Goal: Transaction & Acquisition: Subscribe to service/newsletter

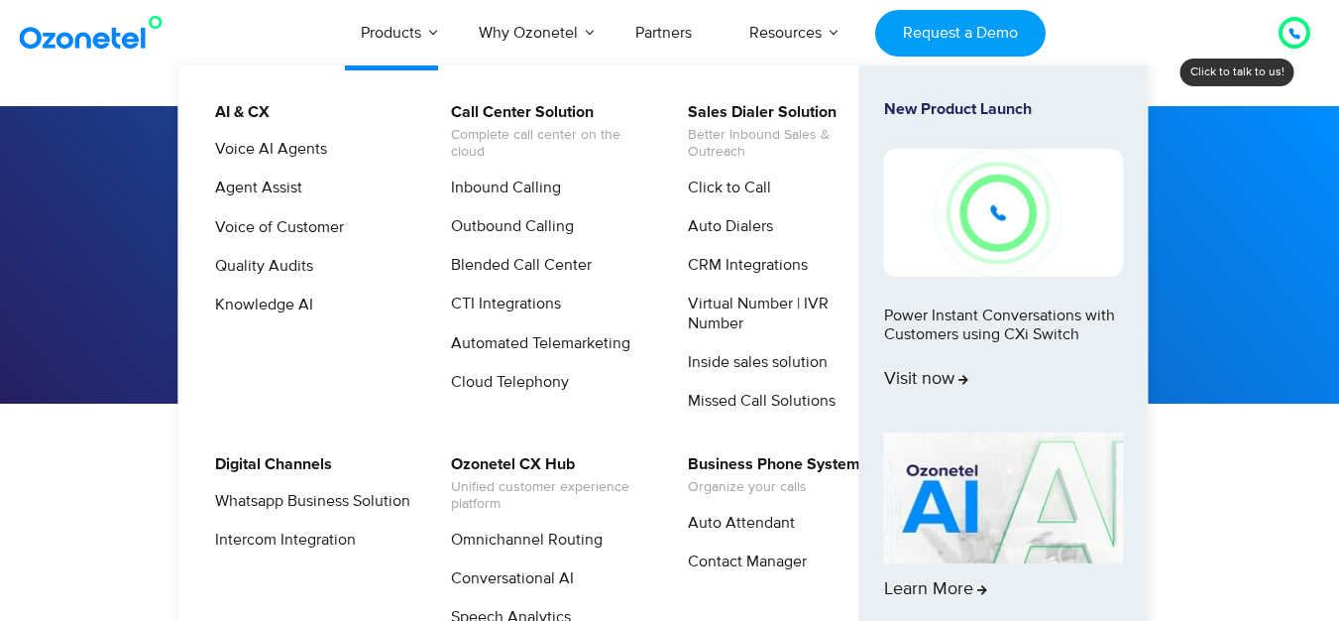
click at [400, 39] on link "Products" at bounding box center [391, 32] width 118 height 65
click at [801, 303] on link "Virtual Number | IVR Number" at bounding box center [780, 313] width 211 height 44
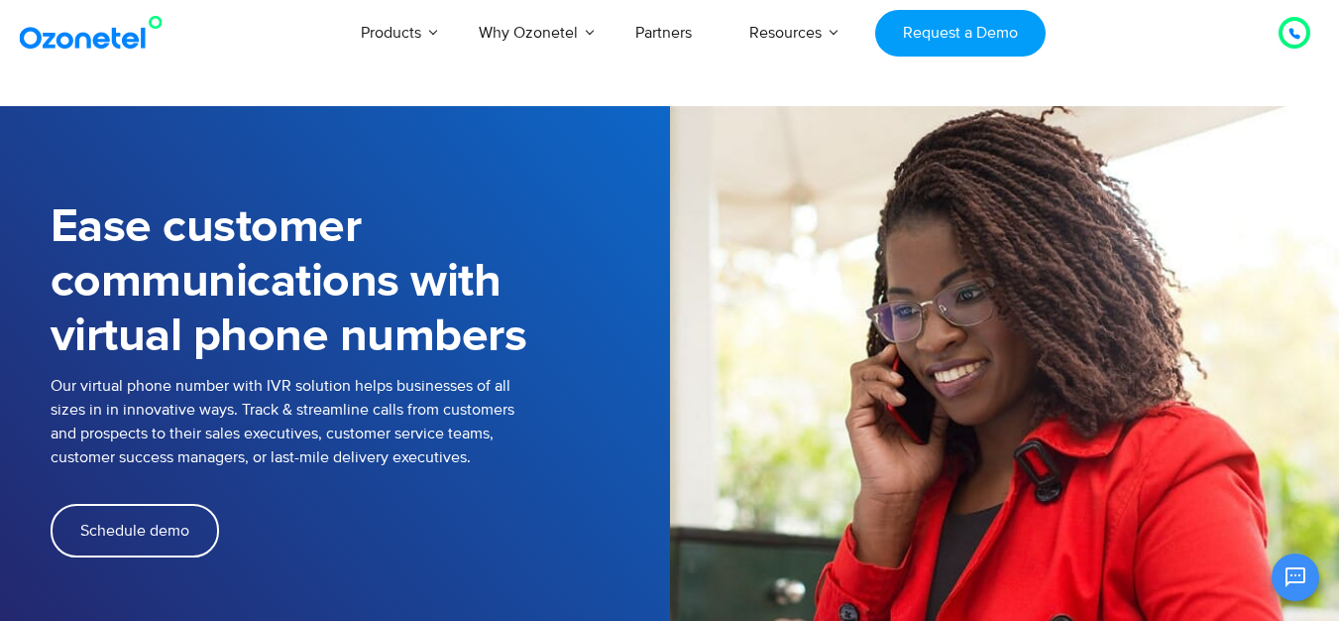
click at [477, 235] on h1 "Ease customer communications with virtual phone numbers" at bounding box center [361, 282] width 620 height 164
click at [429, 278] on h1 "Ease customer communications with virtual phone numbers" at bounding box center [361, 282] width 620 height 164
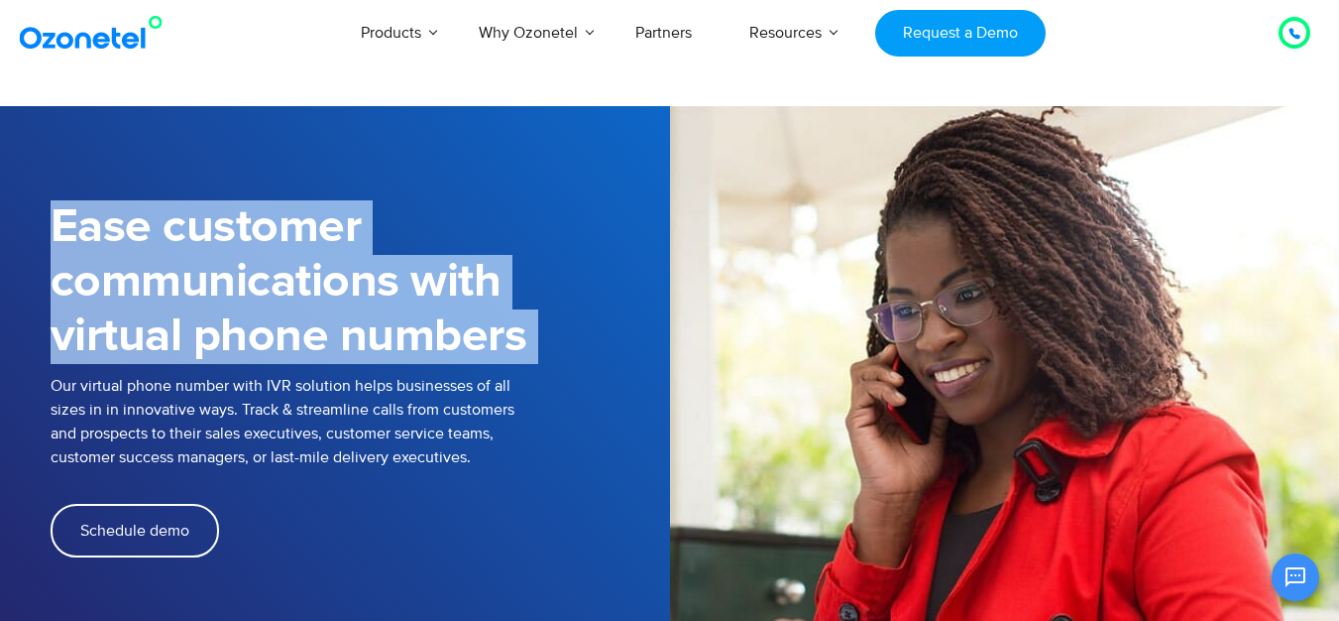
click at [63, 373] on div "Ease customer communications with virtual phone numbers" at bounding box center [361, 274] width 620 height 198
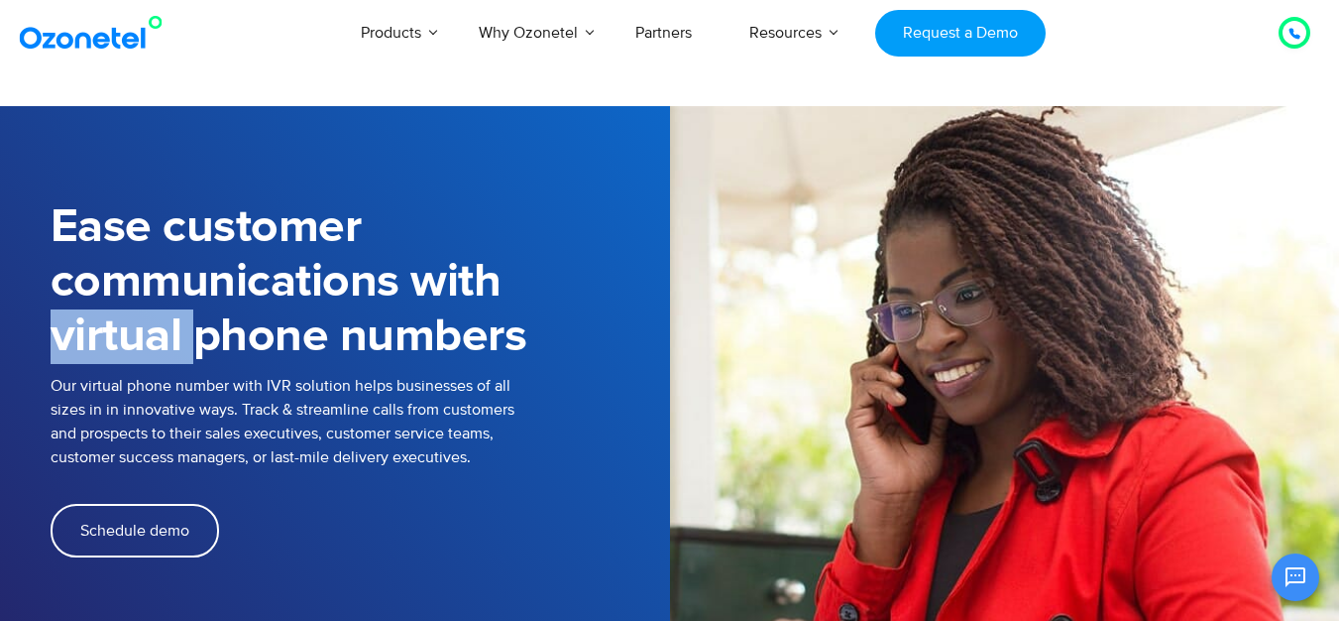
click at [63, 373] on div "Ease customer communications with virtual phone numbers" at bounding box center [361, 274] width 620 height 198
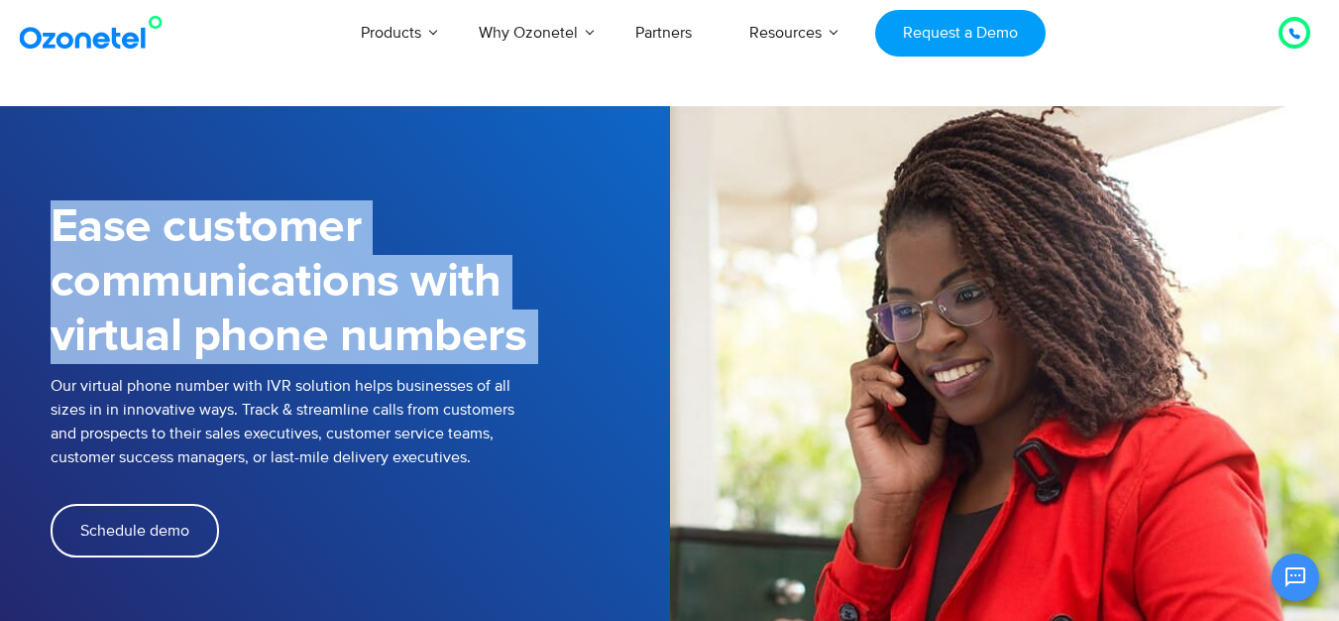
click at [63, 373] on div "Ease customer communications with virtual phone numbers" at bounding box center [361, 274] width 620 height 198
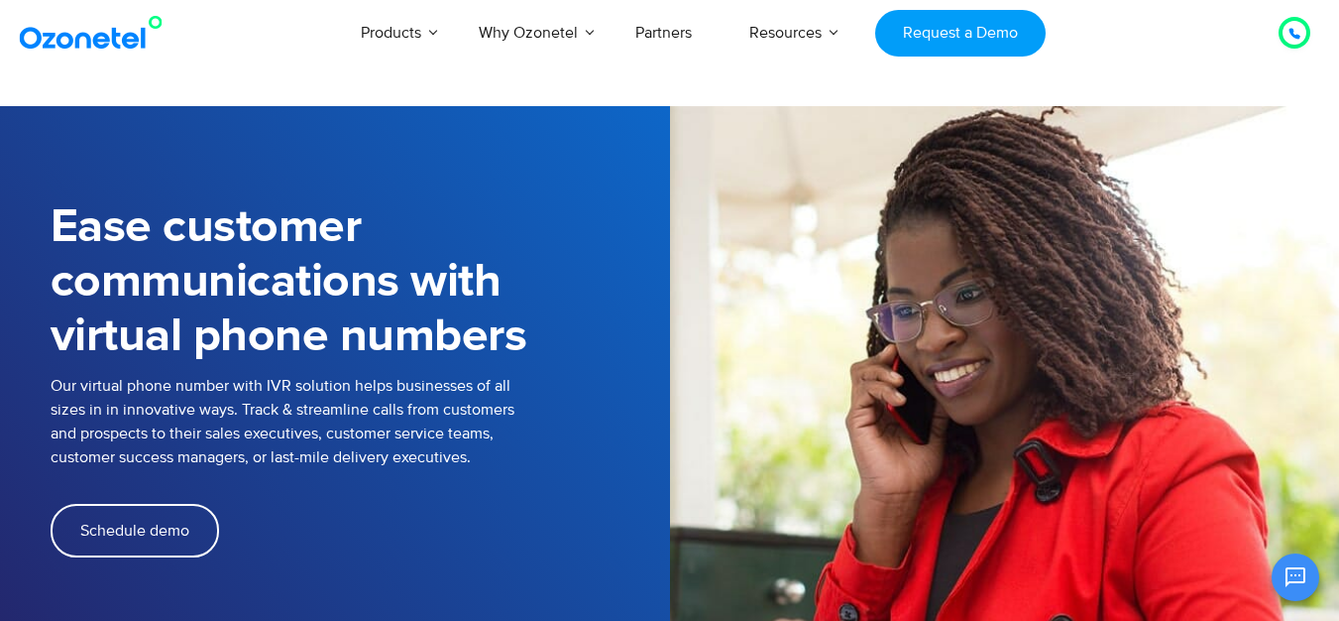
click at [266, 395] on p "Our virtual phone number with IVR solution helps businesses of all sizes in in …" at bounding box center [361, 421] width 620 height 95
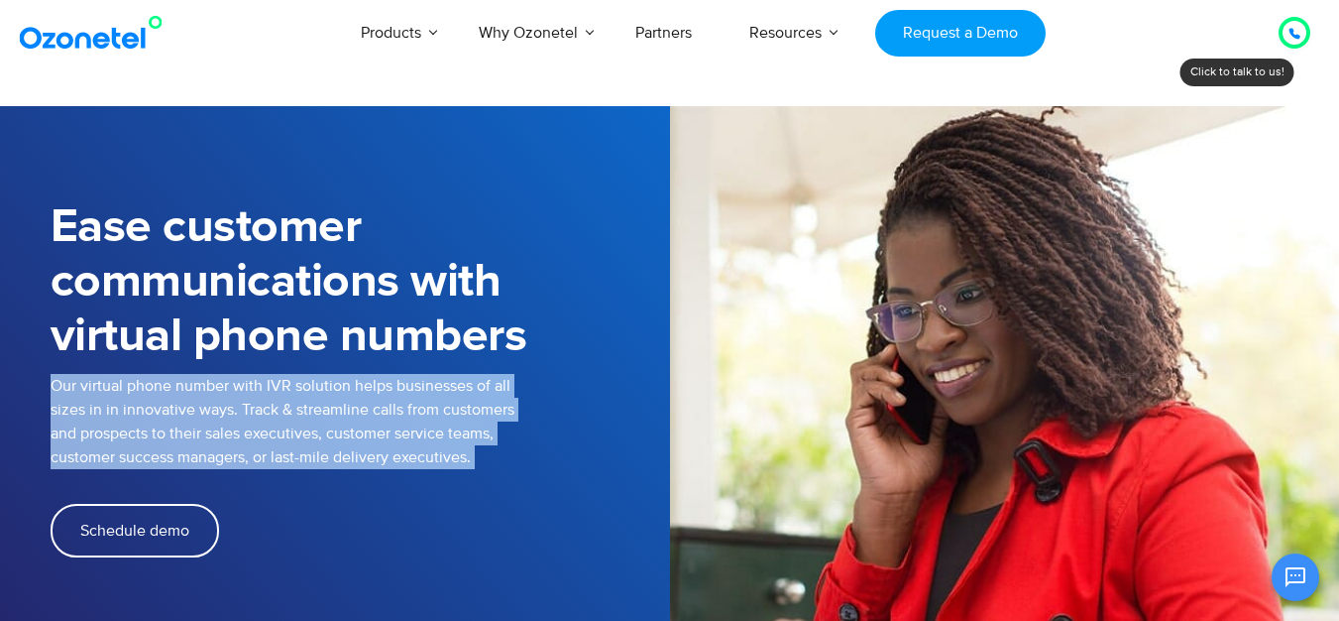
click at [266, 395] on p "Our virtual phone number with IVR solution helps businesses of all sizes in in …" at bounding box center [361, 421] width 620 height 95
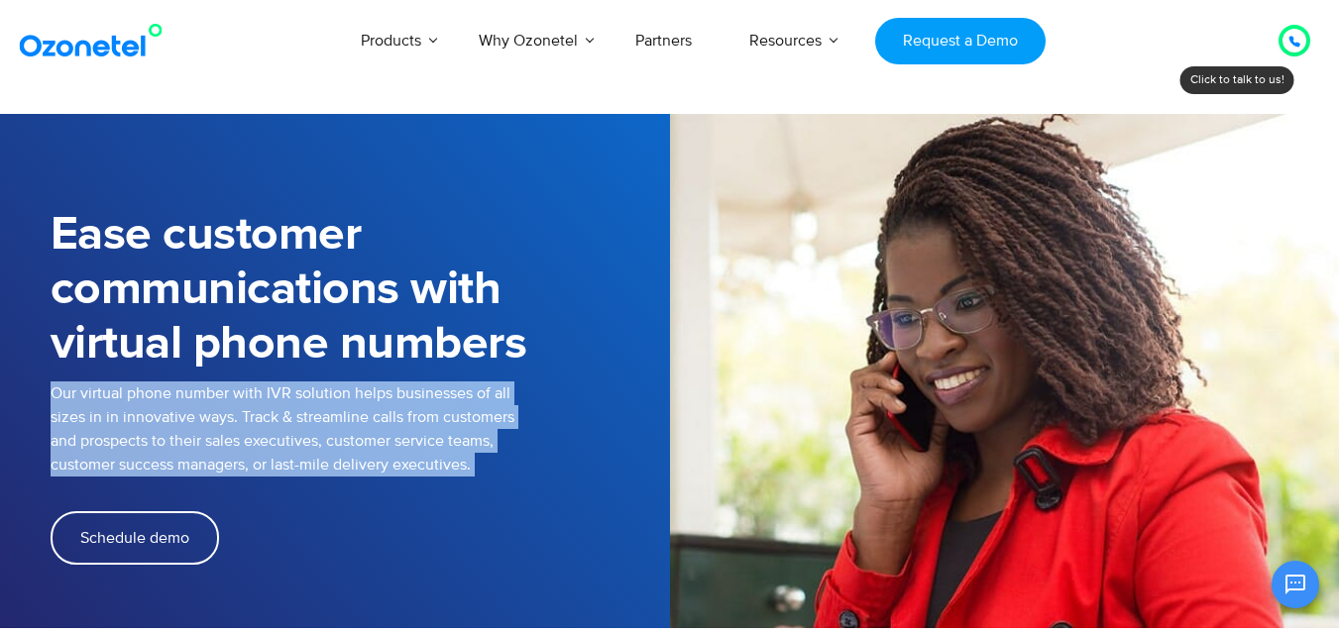
scroll to position [198, 0]
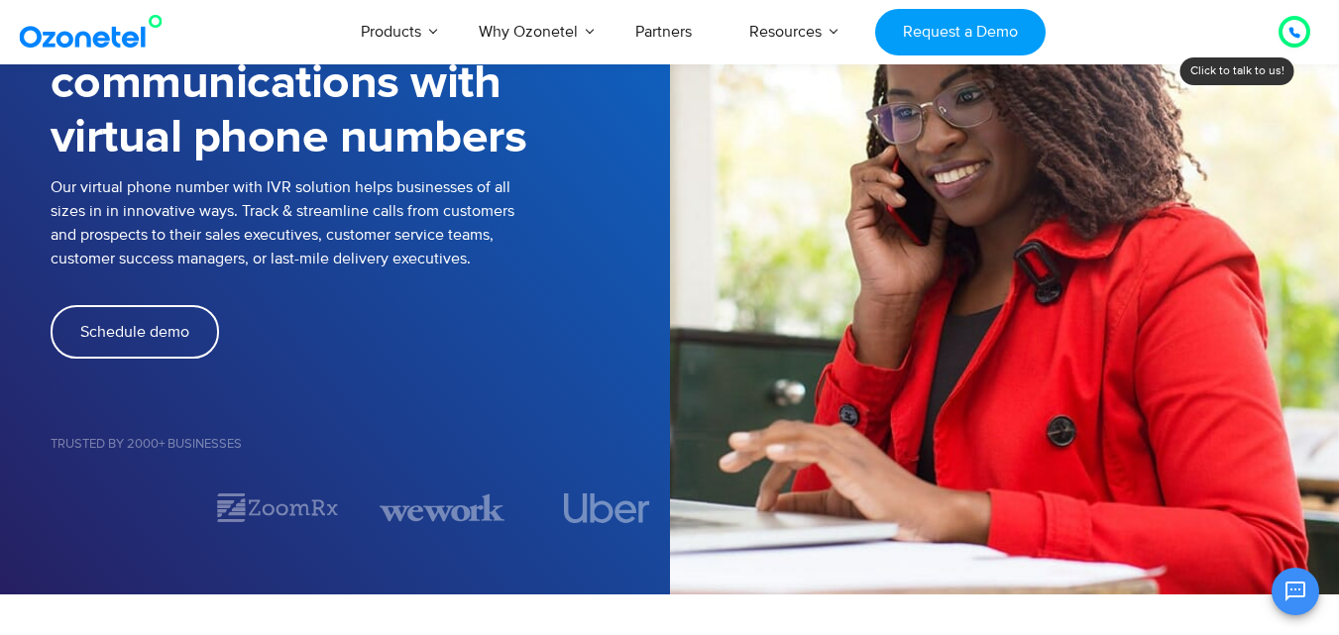
click at [428, 374] on div "Schedule demo" at bounding box center [361, 371] width 620 height 133
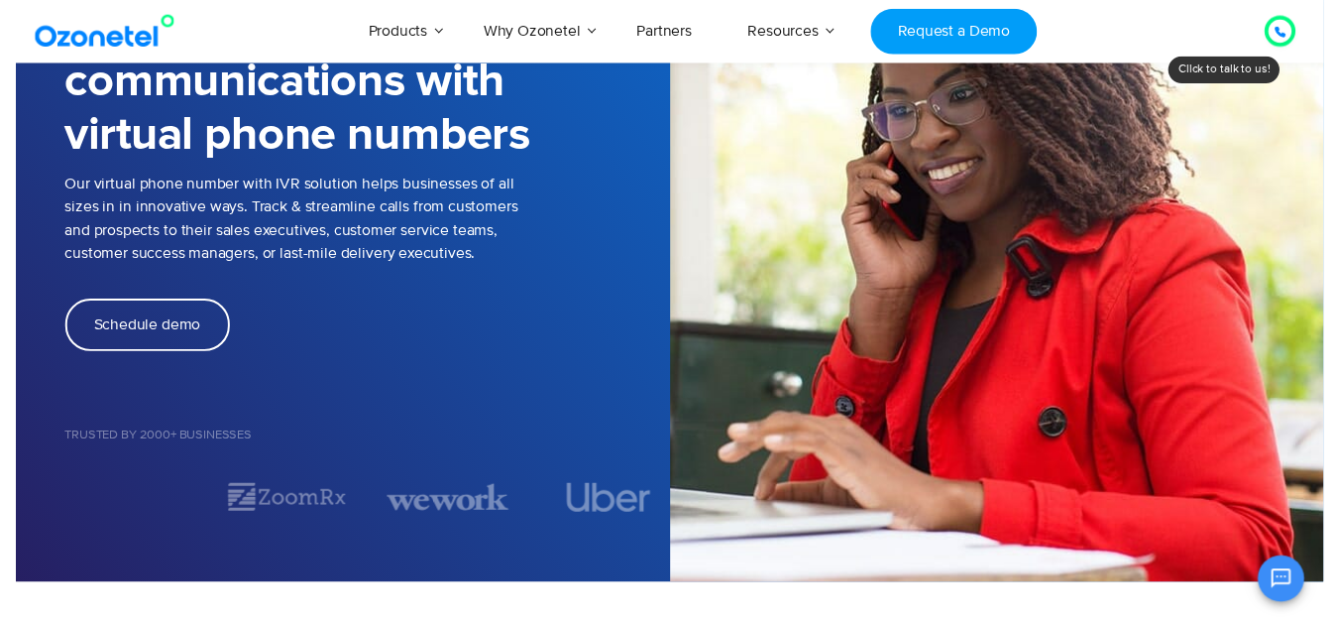
scroll to position [99, 0]
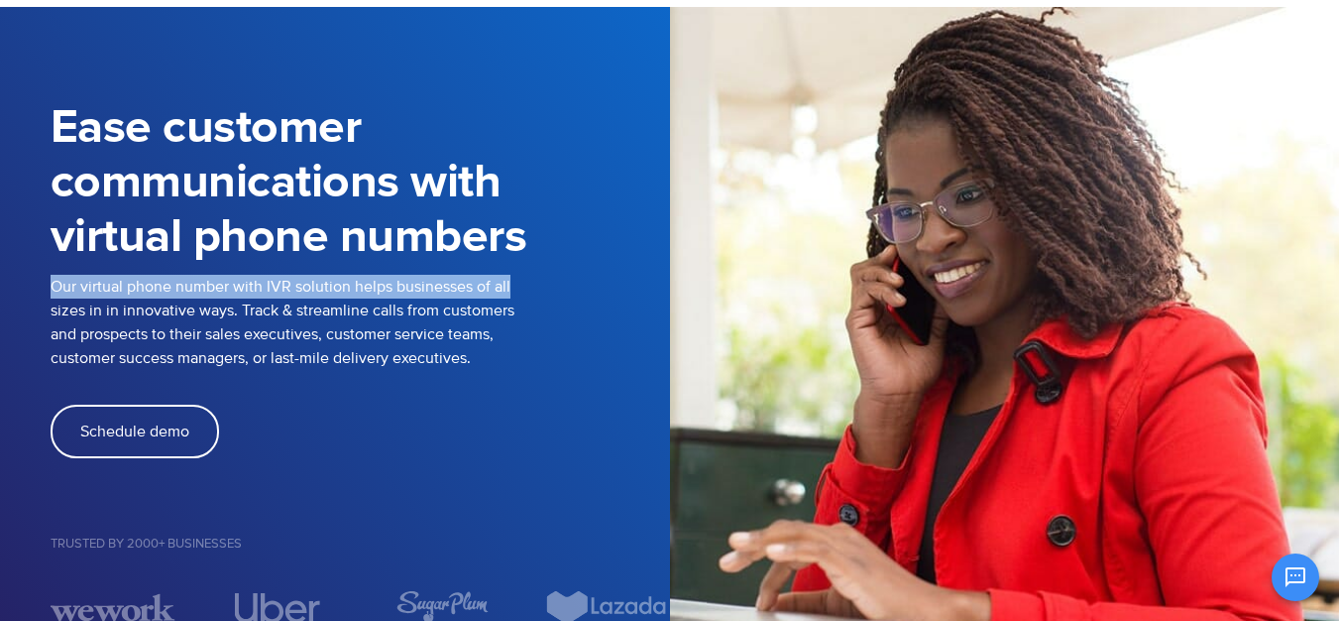
drag, startPoint x: 43, startPoint y: 287, endPoint x: 545, endPoint y: 292, distance: 502.6
click at [545, 292] on div "Ease customer communications with virtual phone numbers Our virtual phone numbe…" at bounding box center [670, 350] width 1269 height 548
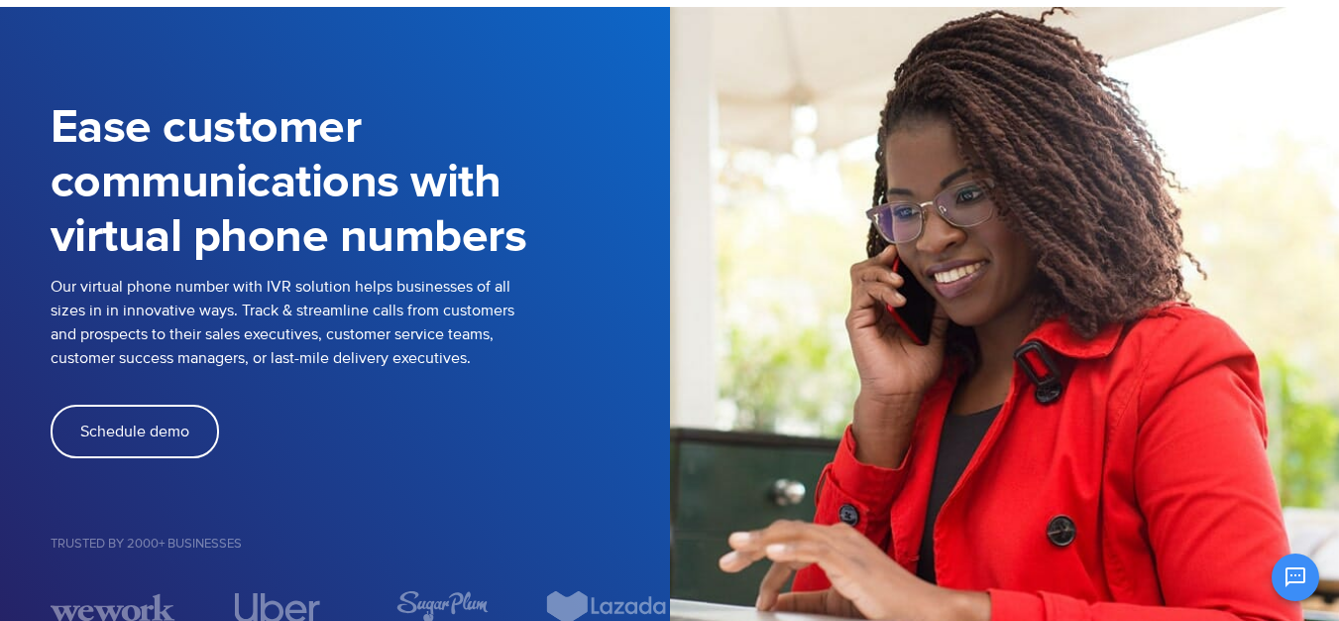
click at [492, 413] on div "Schedule demo" at bounding box center [361, 431] width 620 height 54
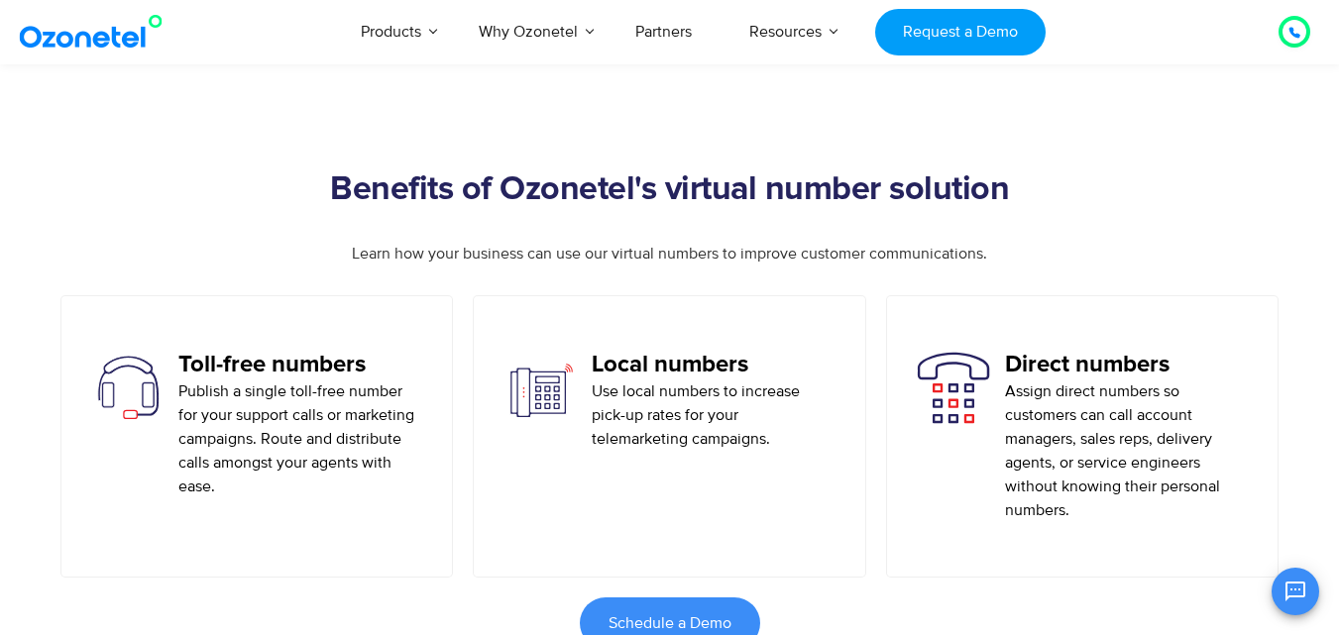
scroll to position [991, 0]
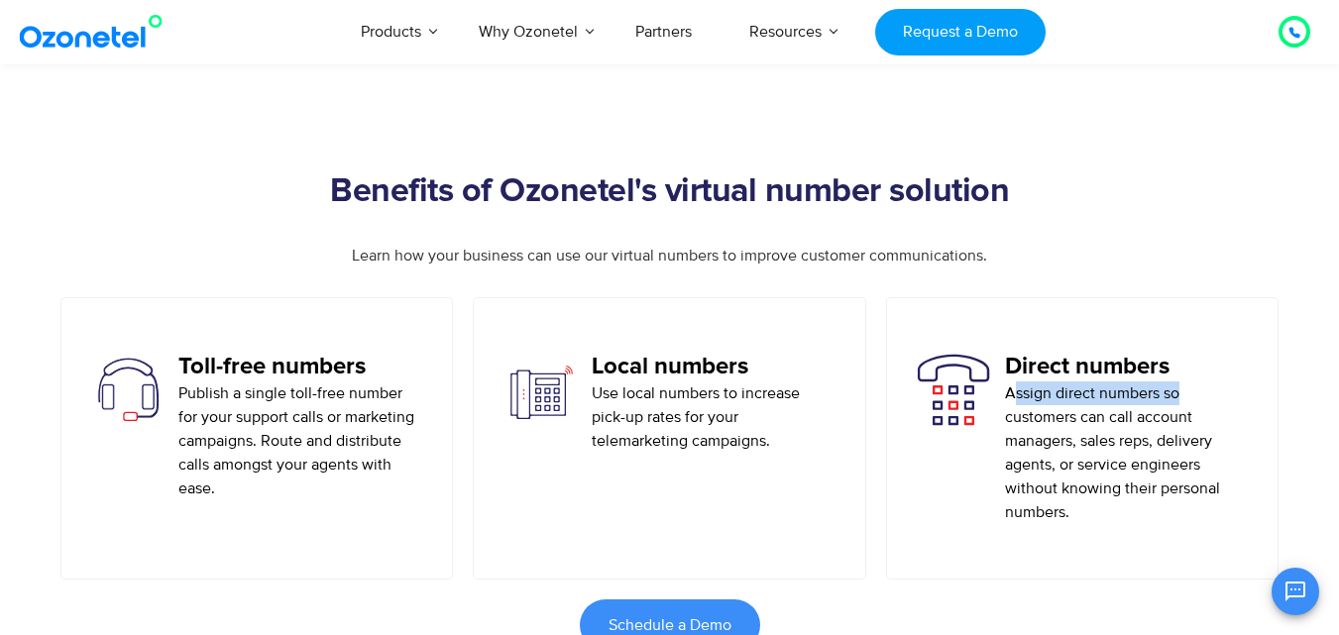
drag, startPoint x: 1013, startPoint y: 395, endPoint x: 1095, endPoint y: 419, distance: 85.9
click at [1218, 395] on p "Assign direct numbers so customers can call account managers, sales reps, deliv…" at bounding box center [1127, 453] width 244 height 143
click at [1060, 424] on p "Assign direct numbers so customers can call account managers, sales reps, deliv…" at bounding box center [1127, 453] width 244 height 143
click at [1156, 415] on p "Assign direct numbers so customers can call account managers, sales reps, deliv…" at bounding box center [1127, 453] width 244 height 143
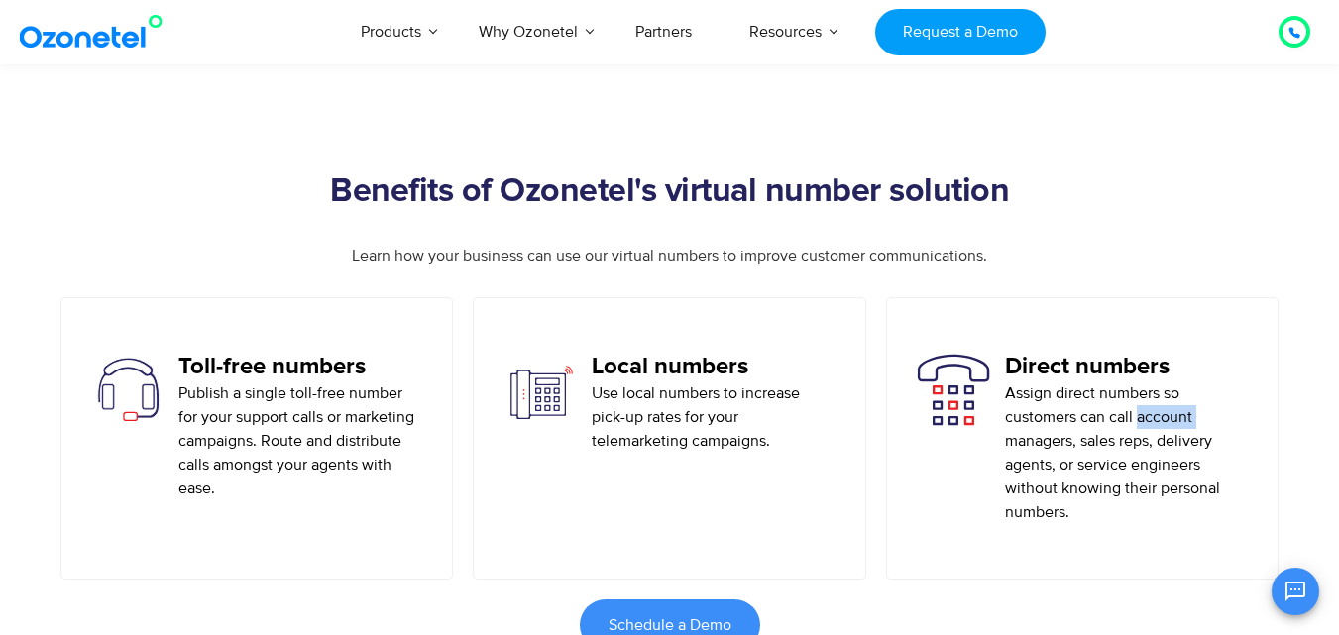
click at [1156, 415] on p "Assign direct numbers so customers can call account managers, sales reps, deliv…" at bounding box center [1127, 453] width 244 height 143
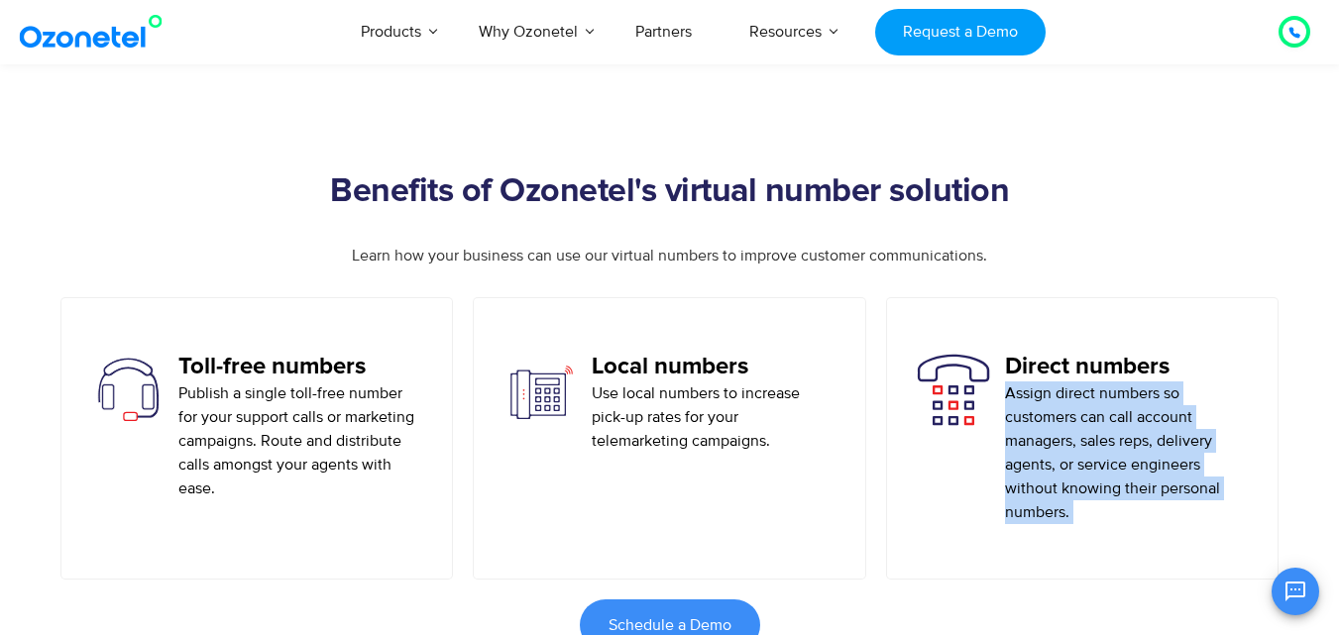
click at [1156, 415] on p "Assign direct numbers so customers can call account managers, sales reps, deliv…" at bounding box center [1127, 453] width 244 height 143
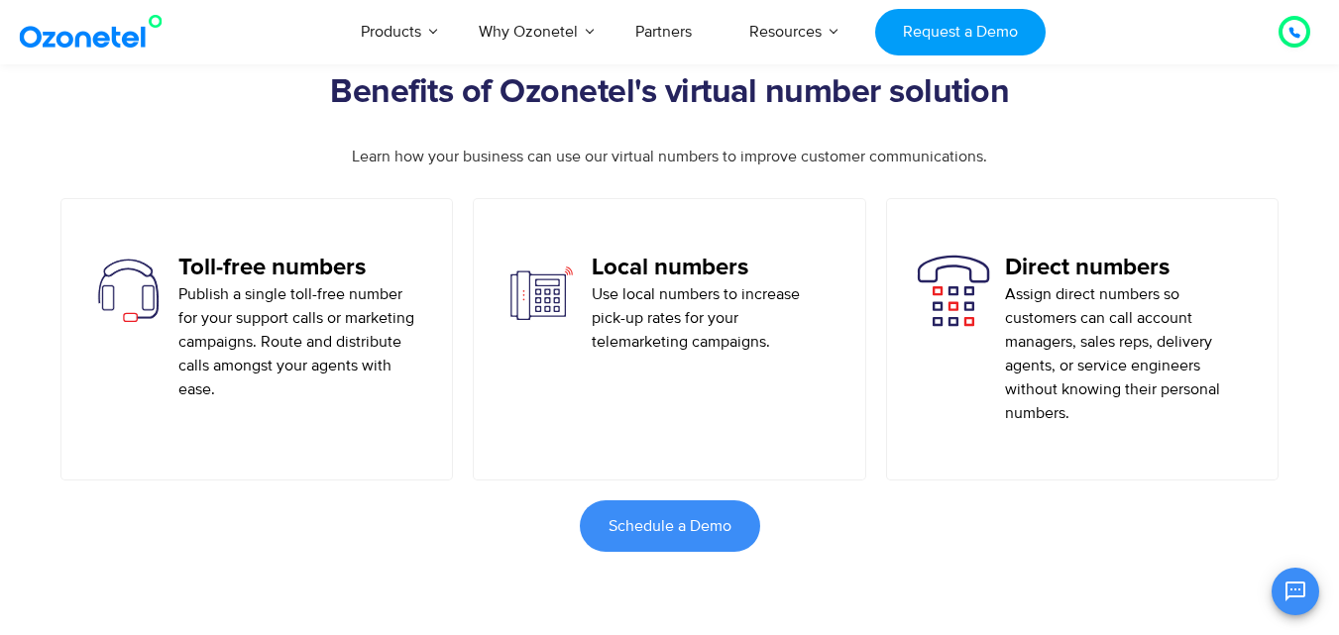
click at [739, 296] on p "Use local numbers to increase pick-up rates for your telemarketing campaigns." at bounding box center [714, 318] width 244 height 71
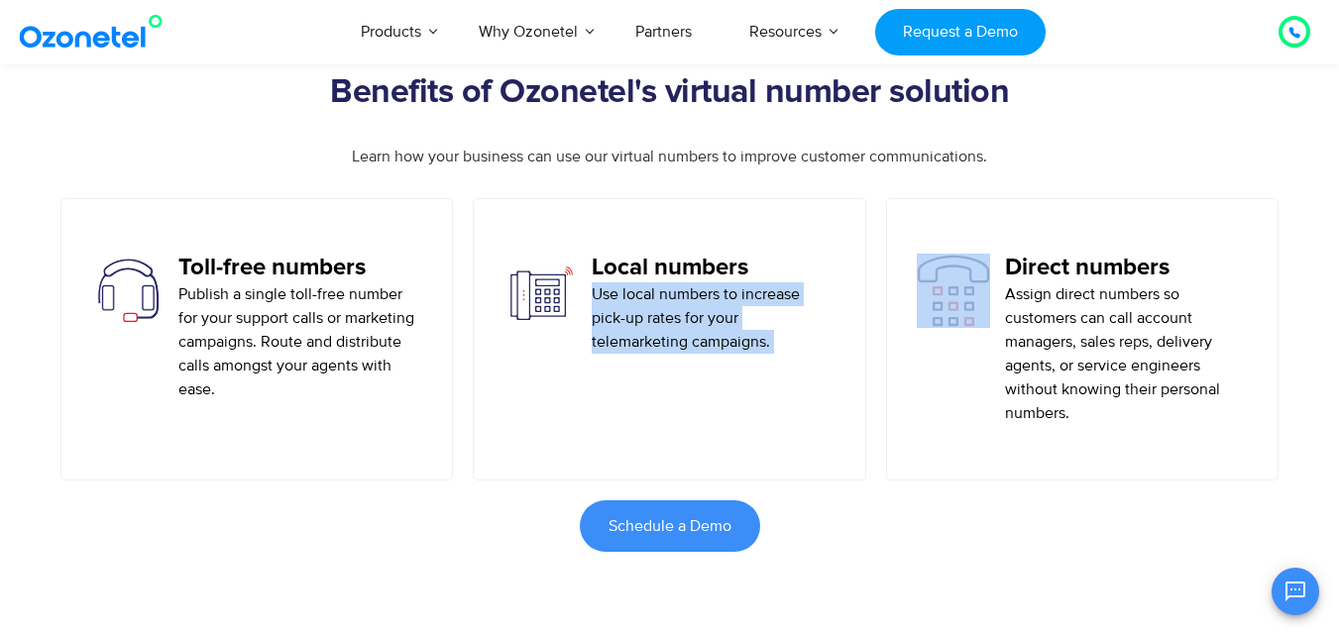
click at [739, 296] on p "Use local numbers to increase pick-up rates for your telemarketing campaigns." at bounding box center [714, 318] width 244 height 71
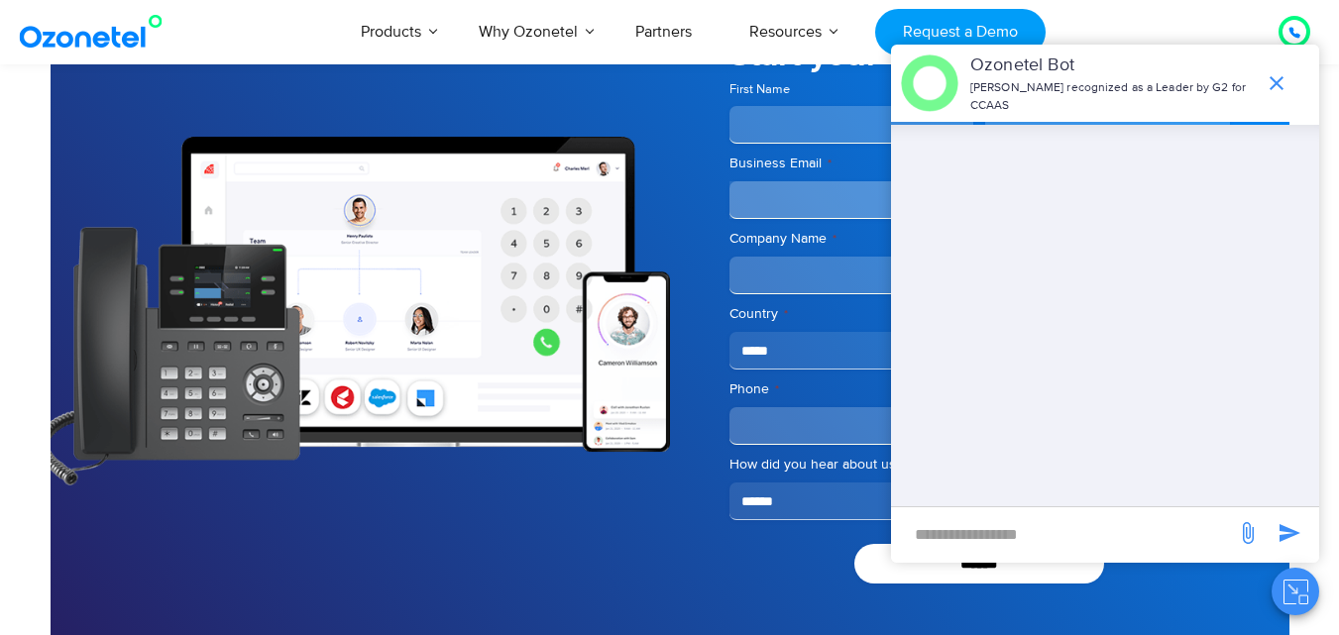
scroll to position [6939, 0]
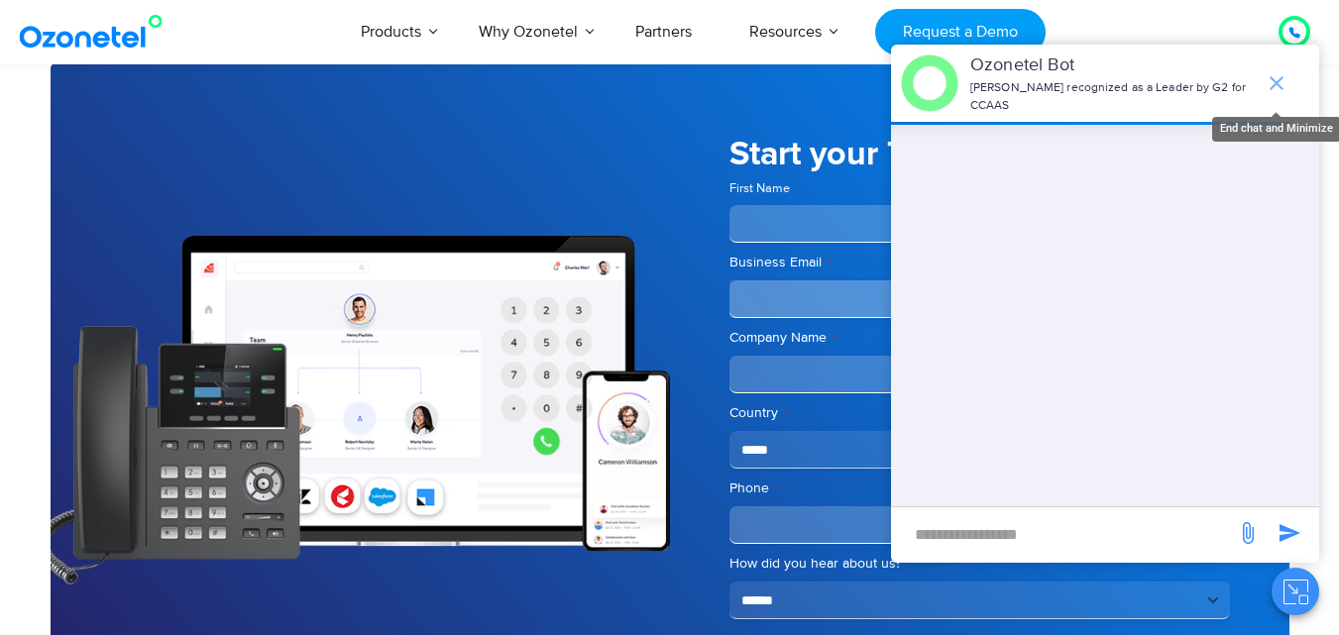
click at [1269, 81] on icon "end chat or minimize" at bounding box center [1277, 83] width 24 height 24
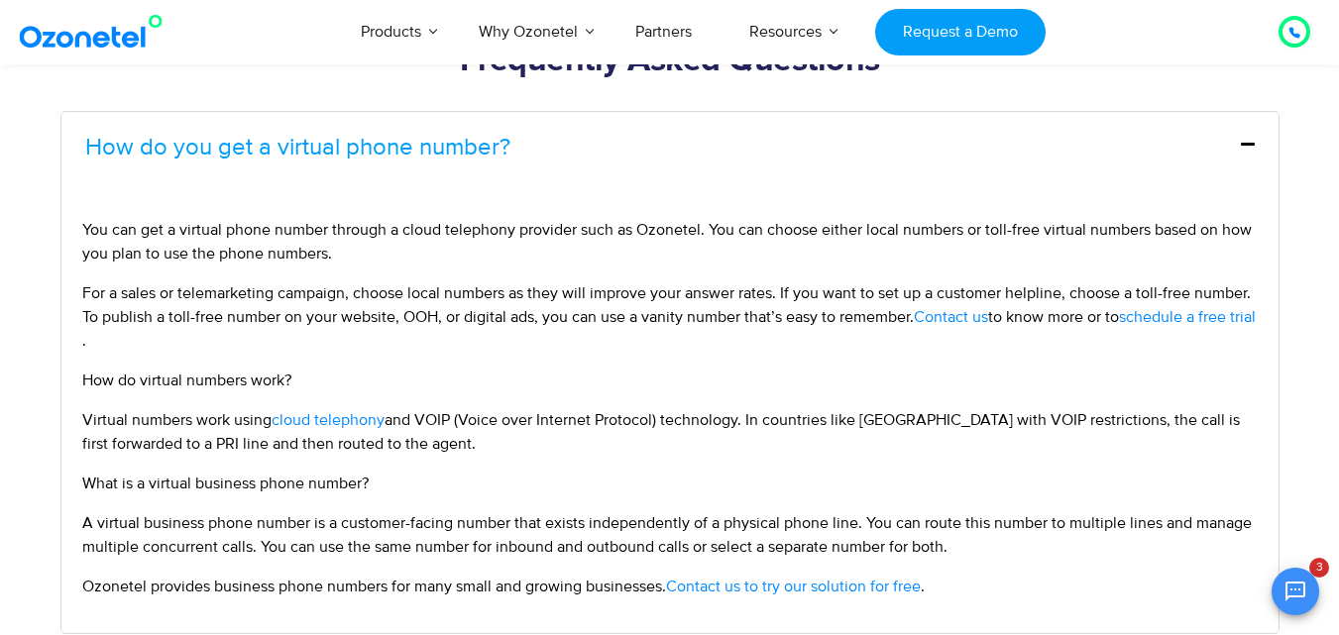
scroll to position [8798, 0]
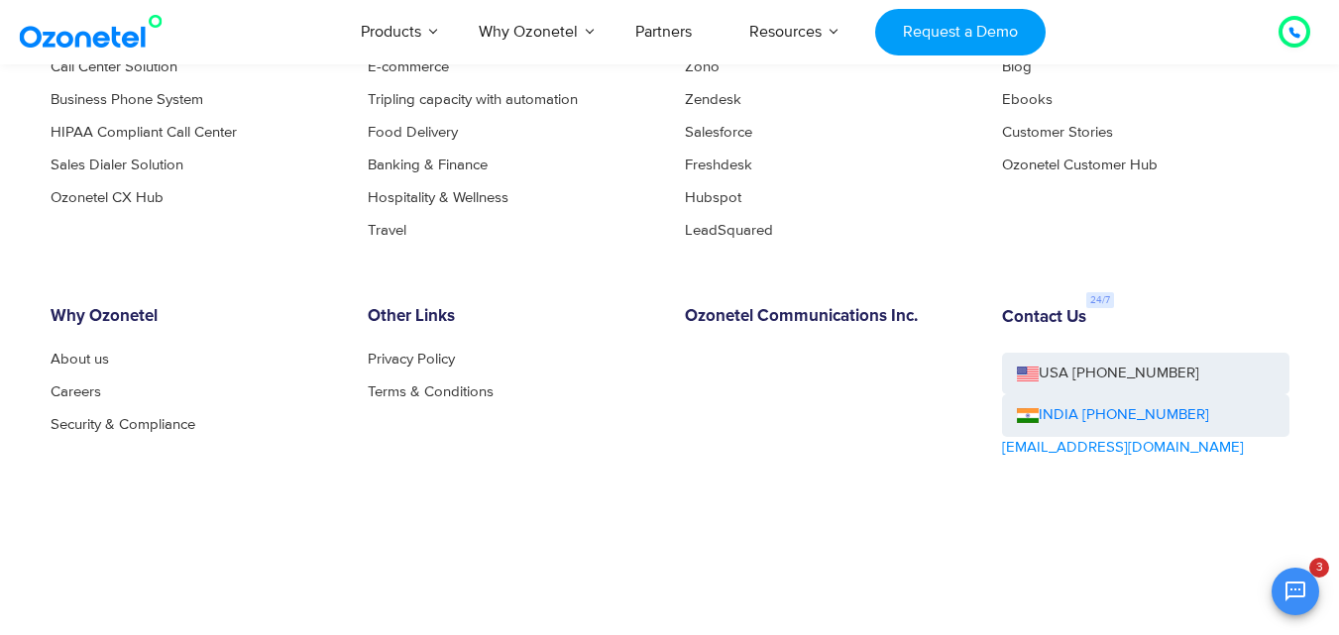
click at [1033, 320] on h6 "Contact Us" at bounding box center [1044, 318] width 84 height 20
click at [1059, 319] on h6 "Contact Us" at bounding box center [1044, 318] width 84 height 20
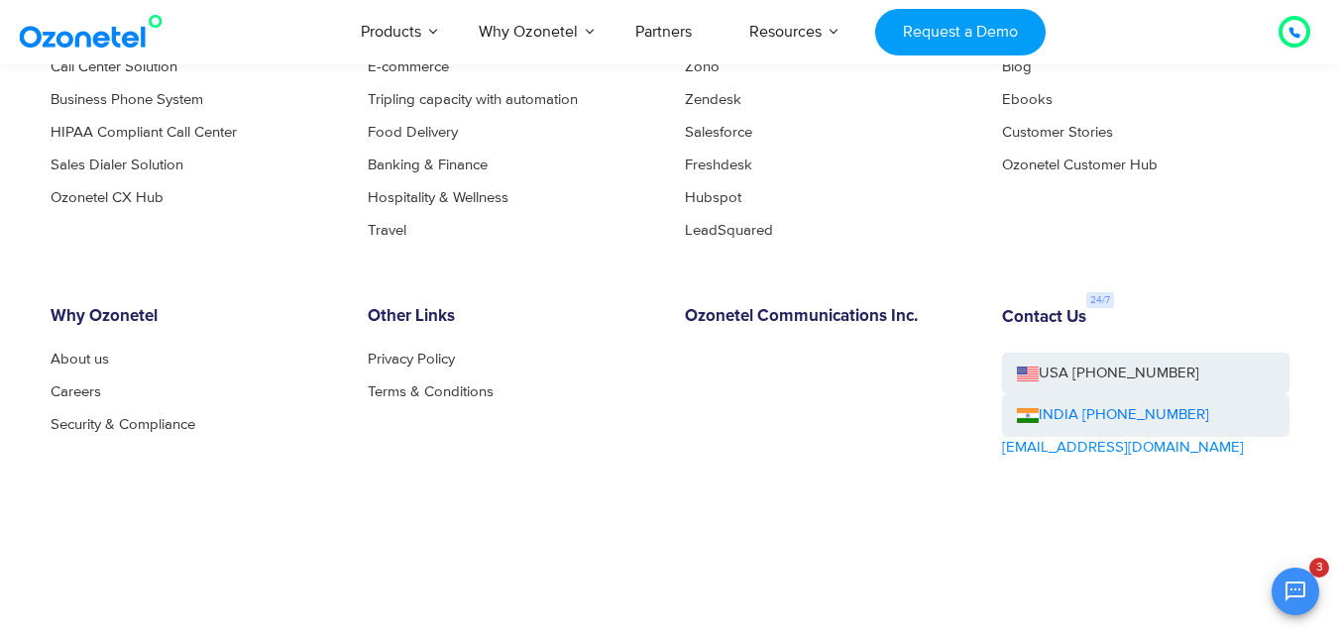
drag, startPoint x: 1229, startPoint y: 412, endPoint x: 1093, endPoint y: 428, distance: 136.7
click at [1093, 428] on div "INDIA [PHONE_NUMBER]" at bounding box center [1145, 416] width 287 height 43
copy link "[EMAIL_ADDRESS][DOMAIN_NAME]"
drag, startPoint x: 1144, startPoint y: 451, endPoint x: 995, endPoint y: 455, distance: 148.7
click at [995, 455] on div "Contact Us USA +1-408-440-5445 INDIA +1800-123-150150 sales@ozonetel.com" at bounding box center [1145, 439] width 317 height 264
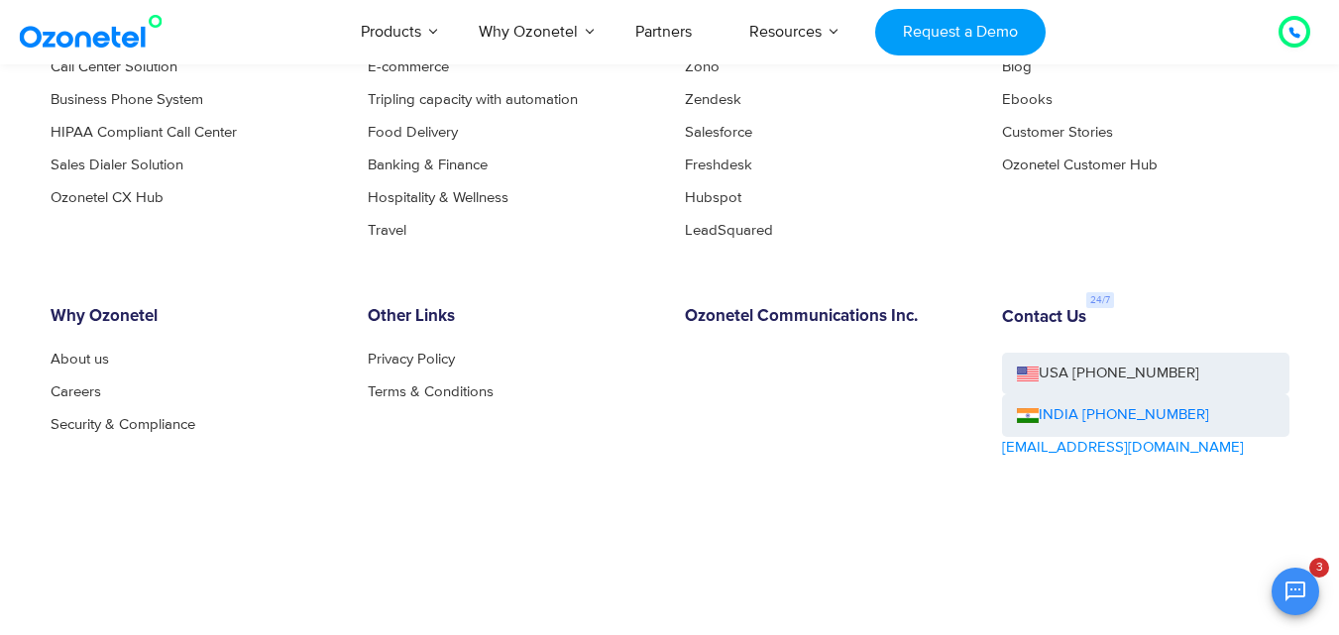
click at [1054, 301] on div "Products Call Center Solution Business Phone System HIPAA Compliant Call Center…" at bounding box center [670, 327] width 1269 height 626
click at [1057, 319] on h6 "Contact Us" at bounding box center [1044, 318] width 84 height 20
click at [1088, 311] on div "Contact Us USA +1-408-440-5445 INDIA +1800-123-150150 sales@ozonetel.com" at bounding box center [1145, 439] width 317 height 264
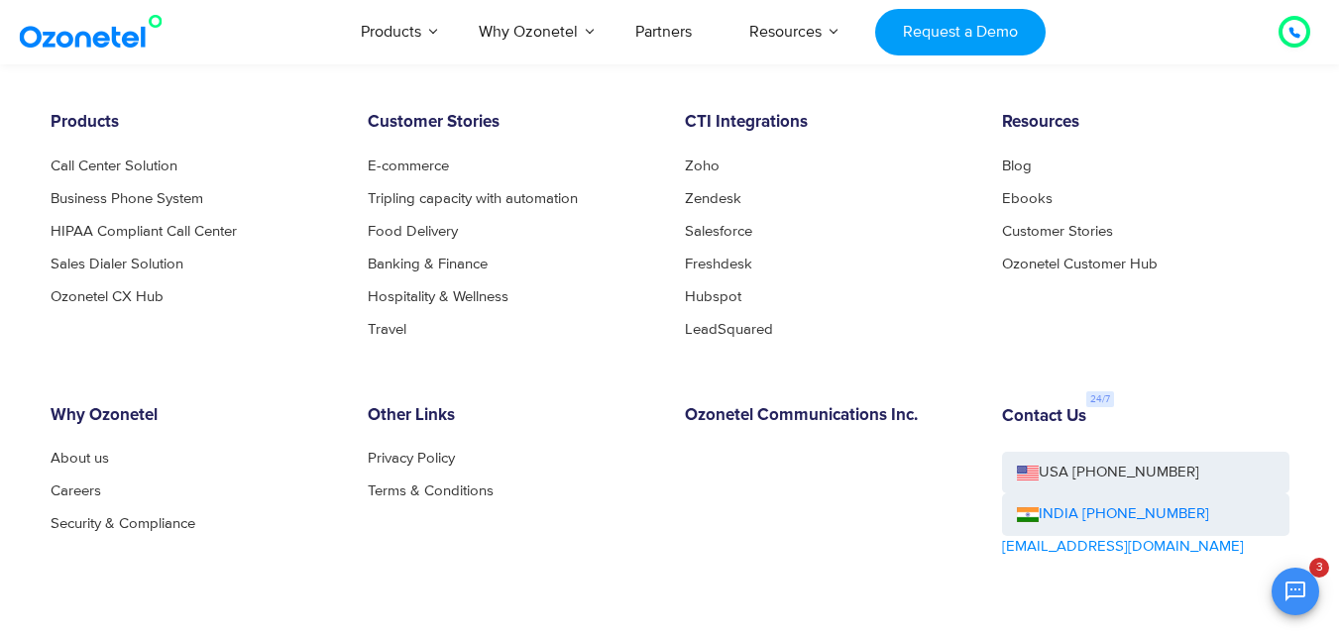
scroll to position [7774, 0]
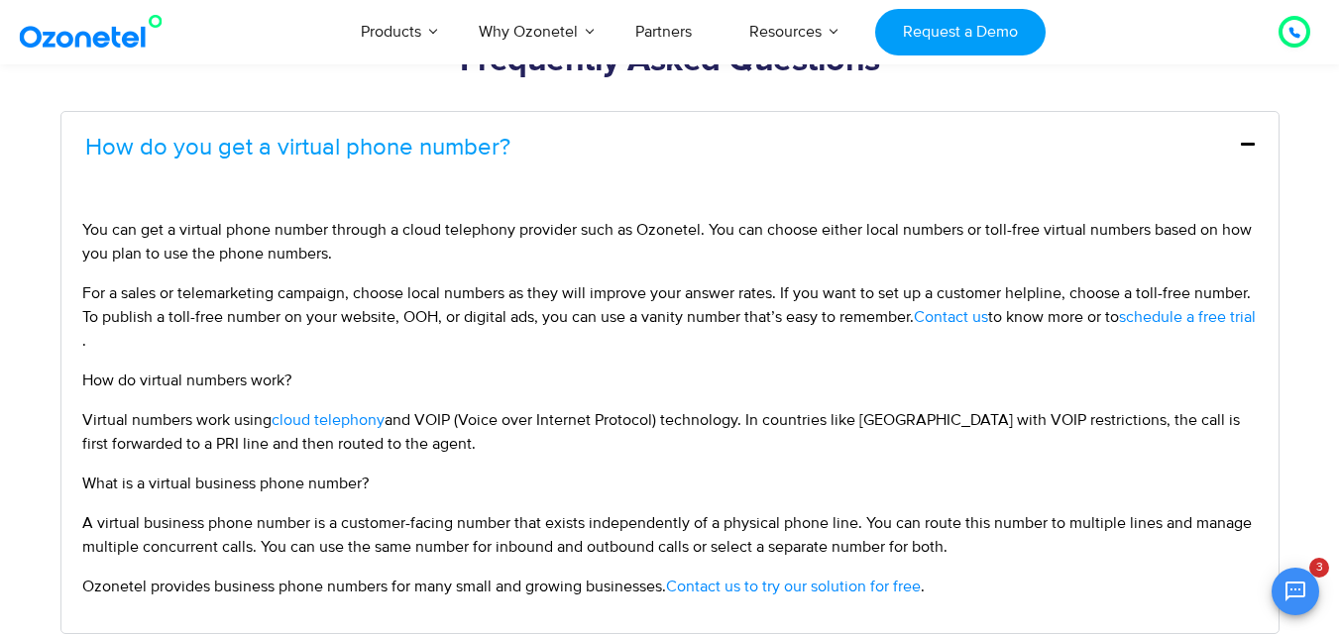
click at [975, 322] on span "Contact us" at bounding box center [951, 317] width 74 height 20
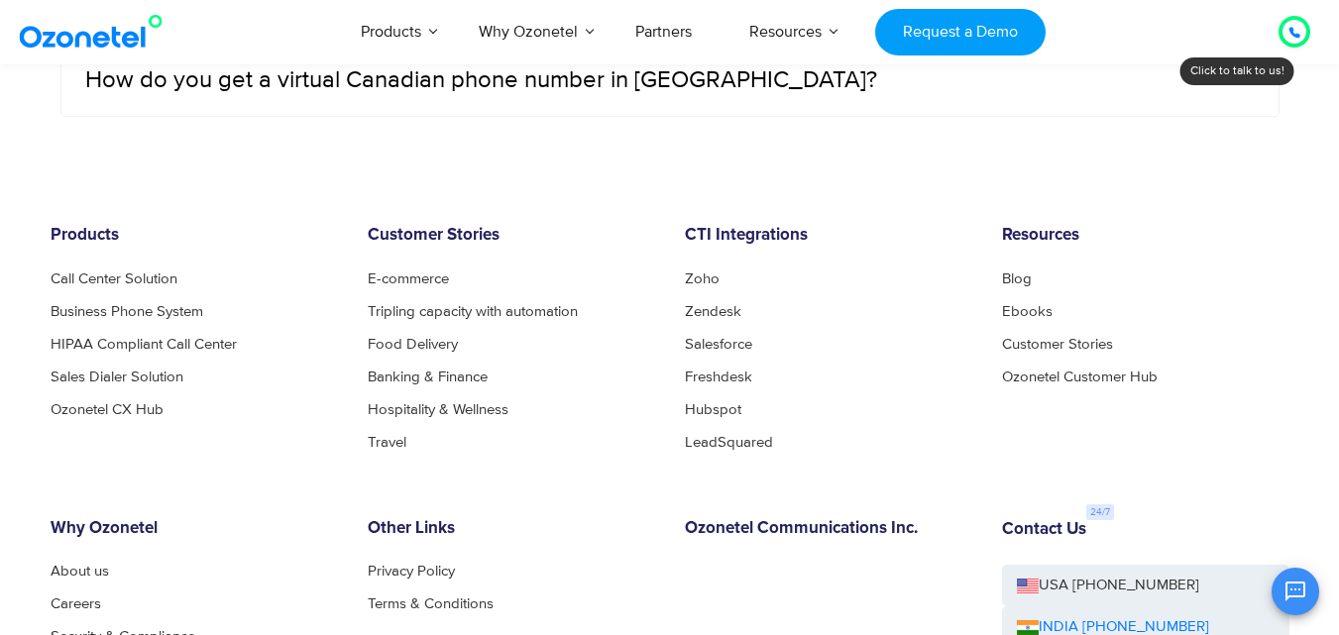
scroll to position [8823, 0]
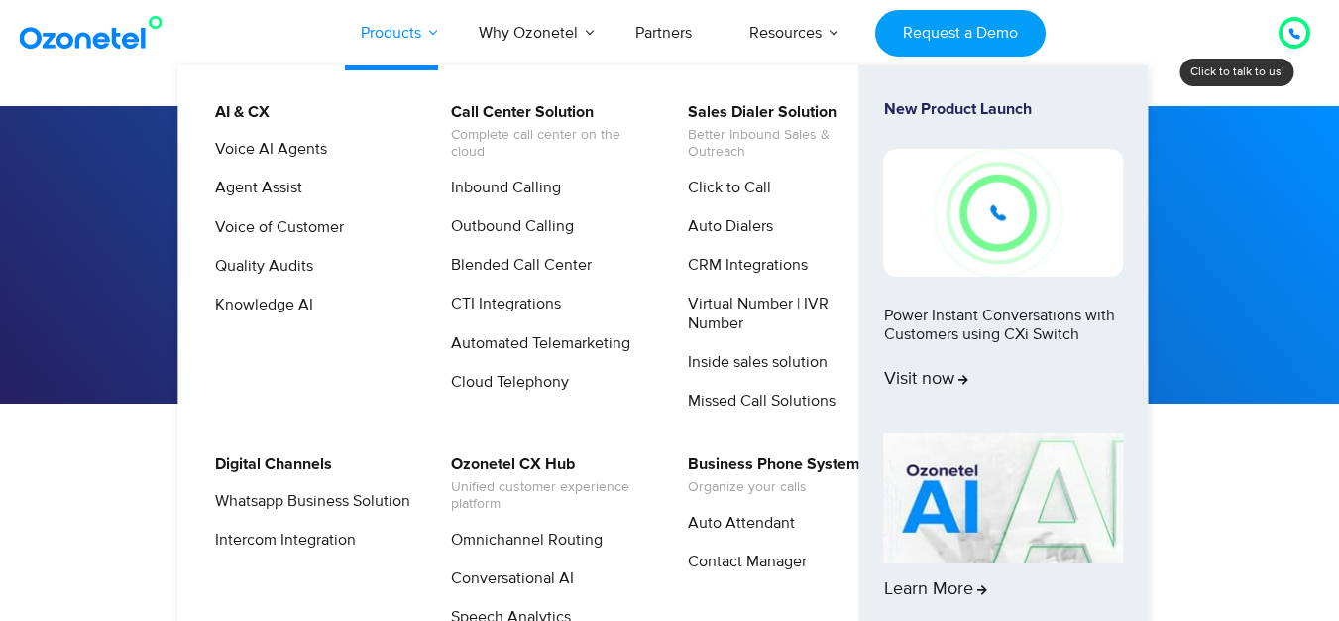
click at [414, 45] on link "Products" at bounding box center [391, 32] width 118 height 65
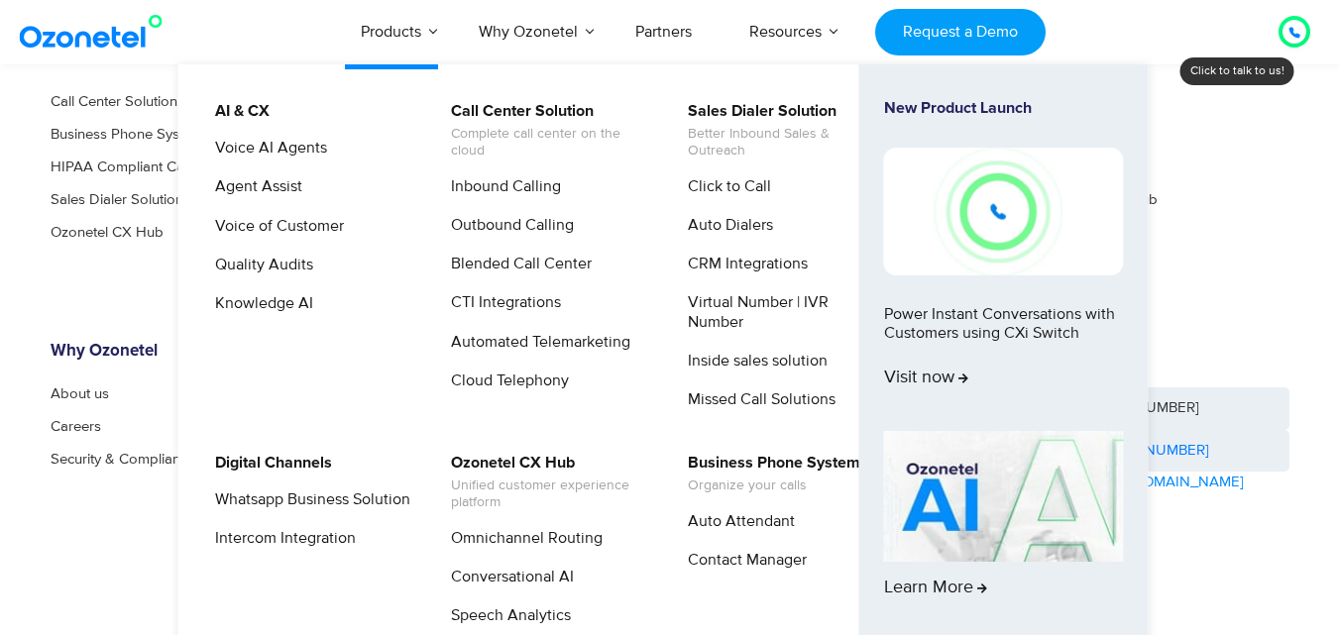
scroll to position [1032, 0]
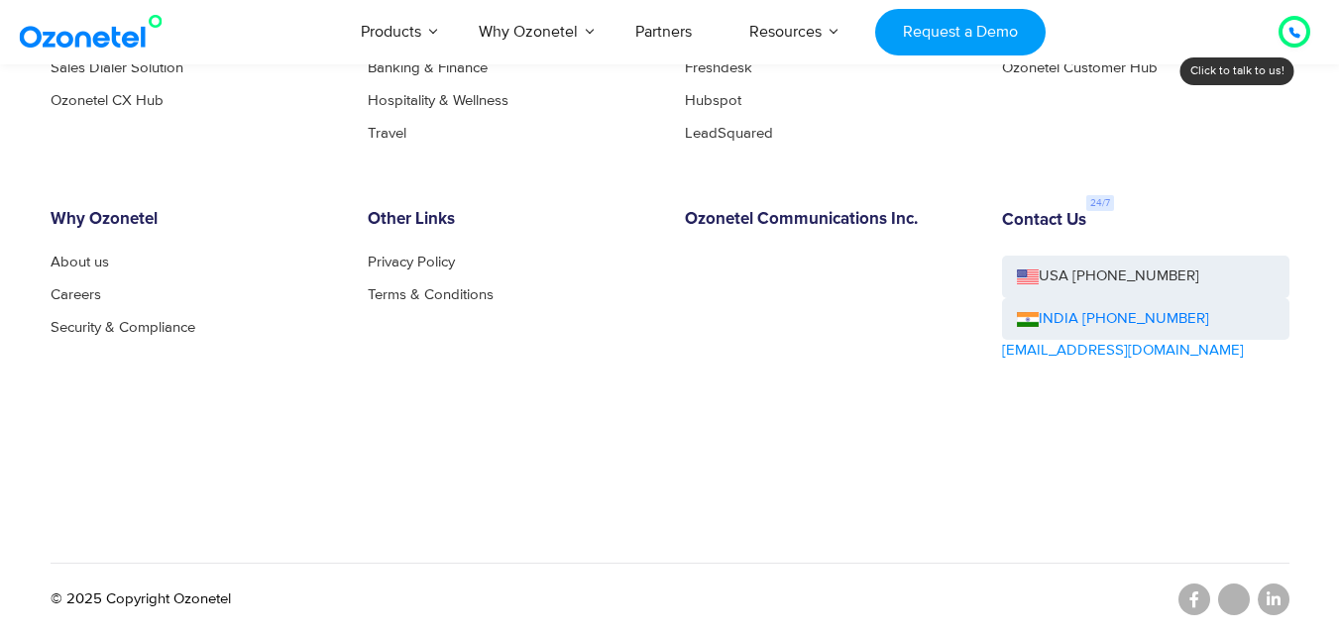
click at [74, 386] on div "Why Ozonetel About us Careers Security & Compliance" at bounding box center [194, 342] width 317 height 264
click at [1048, 227] on h6 "Contact Us" at bounding box center [1044, 221] width 84 height 20
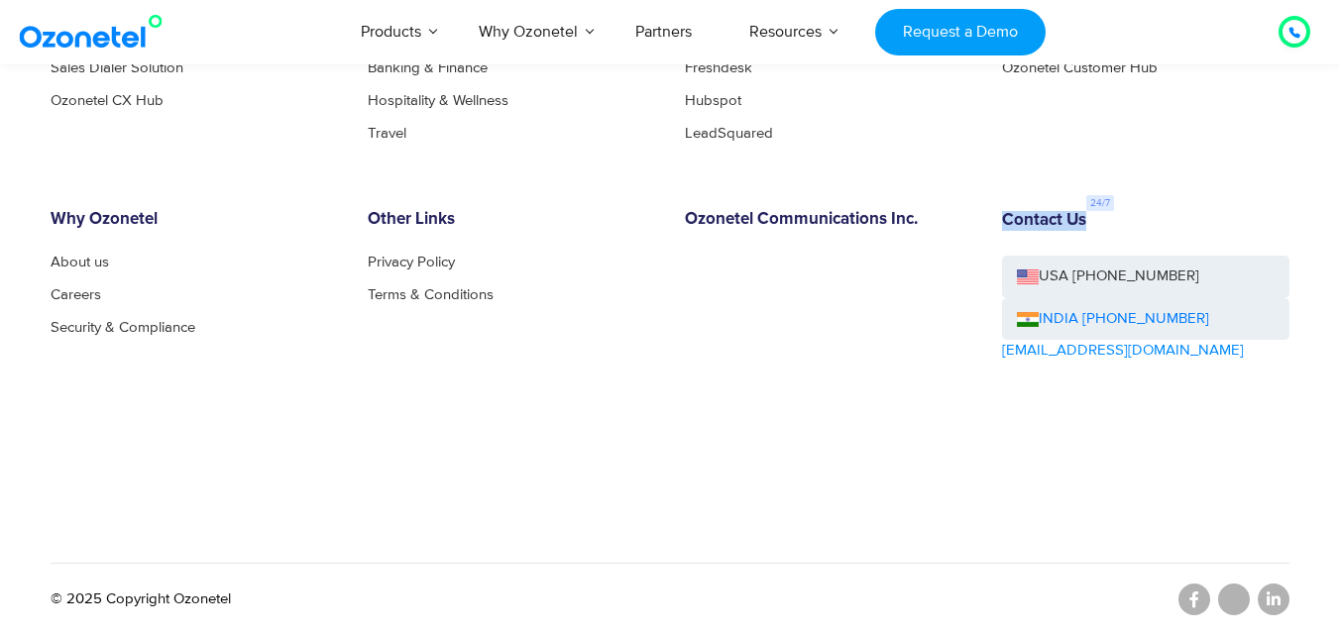
click at [1048, 227] on h6 "Contact Us" at bounding box center [1044, 221] width 84 height 20
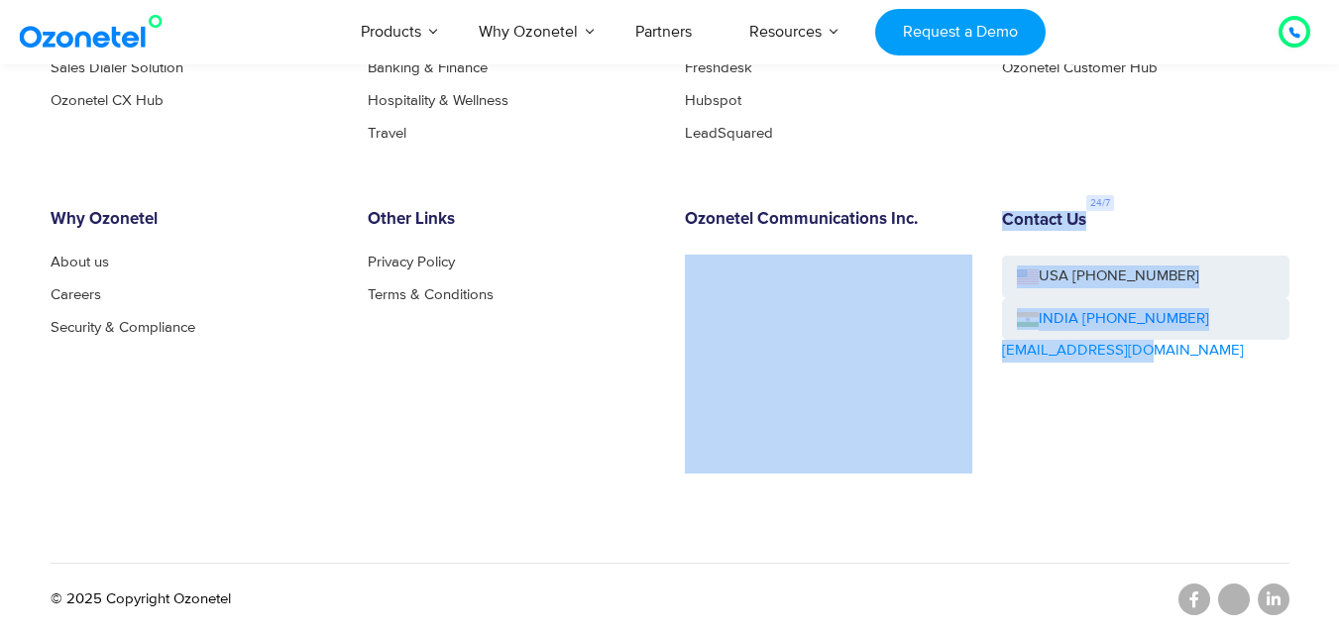
drag, startPoint x: 984, startPoint y: 359, endPoint x: 1136, endPoint y: 359, distance: 151.7
click at [1136, 359] on div "Products Call Center Solution Business Phone System HIPAA Compliant Call Center…" at bounding box center [670, 231] width 1269 height 626
click at [1069, 359] on link "[EMAIL_ADDRESS][DOMAIN_NAME]" at bounding box center [1123, 351] width 242 height 23
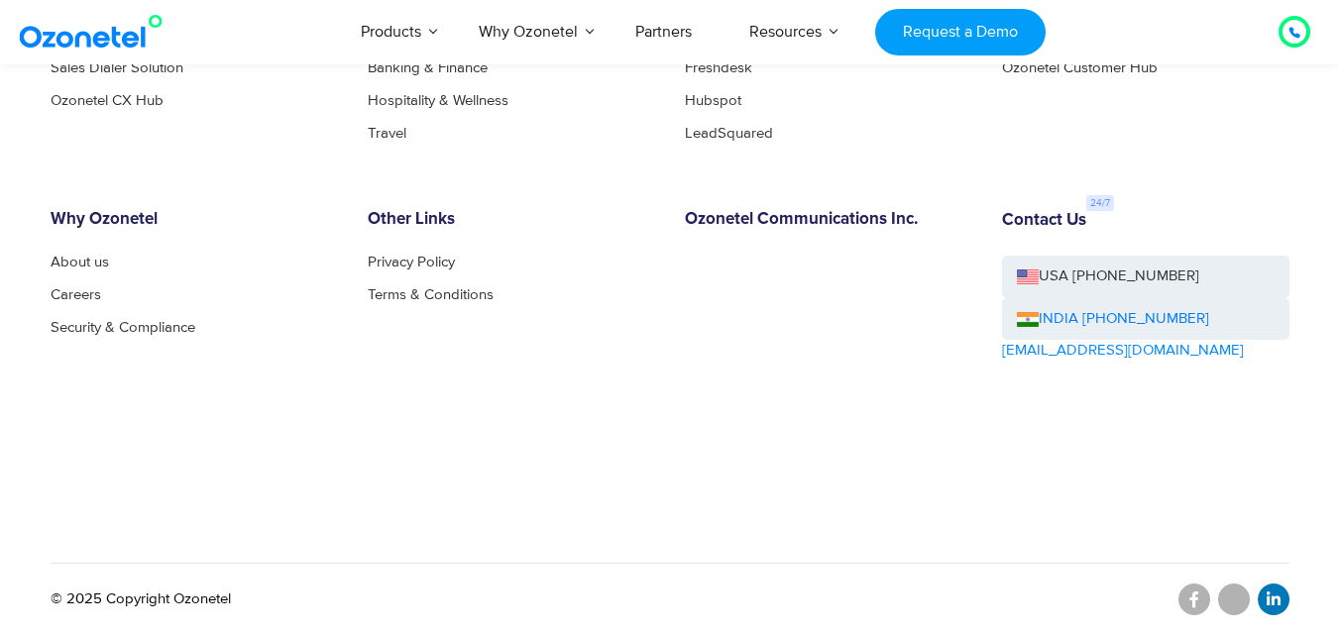
click at [1270, 606] on icon at bounding box center [1274, 600] width 14 height 16
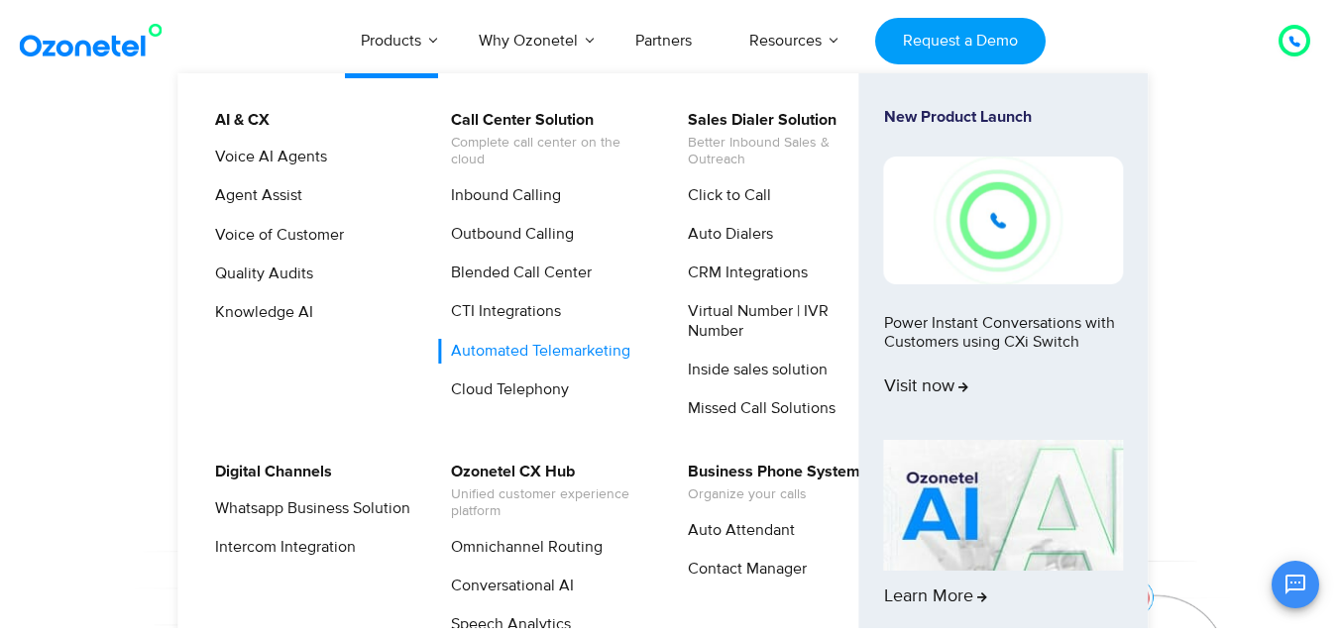
scroll to position [397, 0]
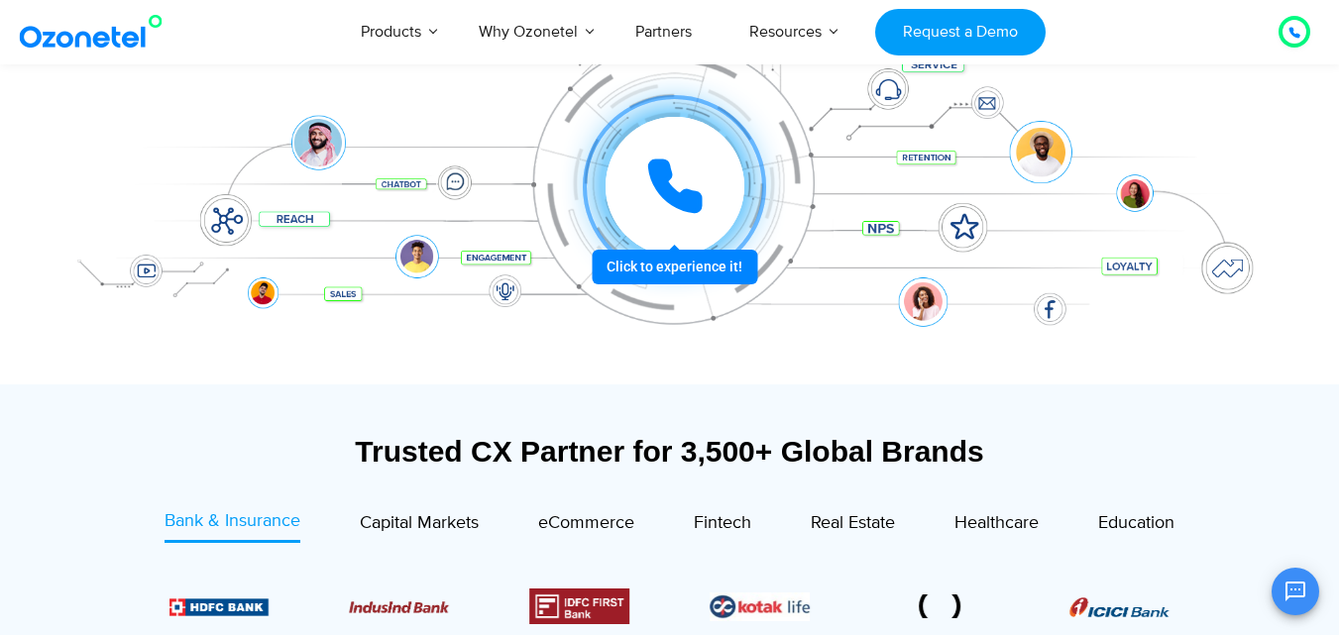
drag, startPoint x: 88, startPoint y: 415, endPoint x: 84, endPoint y: 404, distance: 11.6
click at [88, 415] on section "Trusted CX Partner for 3,500+ Global Brands Bank & Insurance Capital Markets" at bounding box center [669, 539] width 1219 height 288
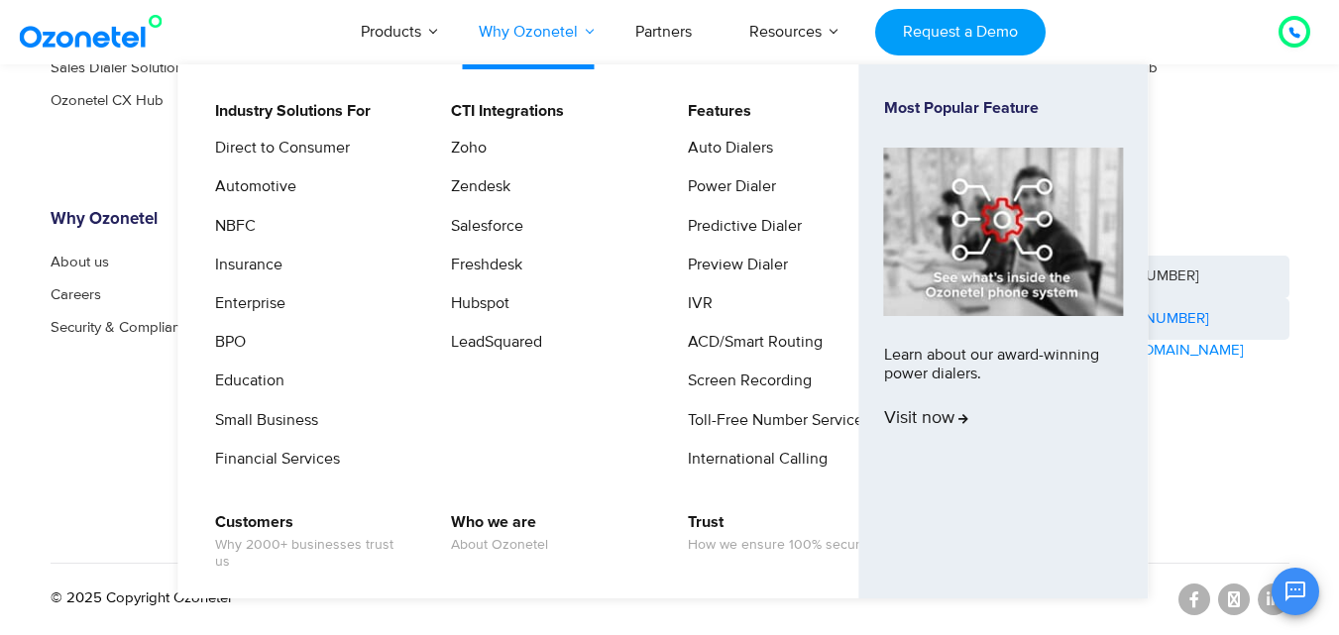
scroll to position [11019, 0]
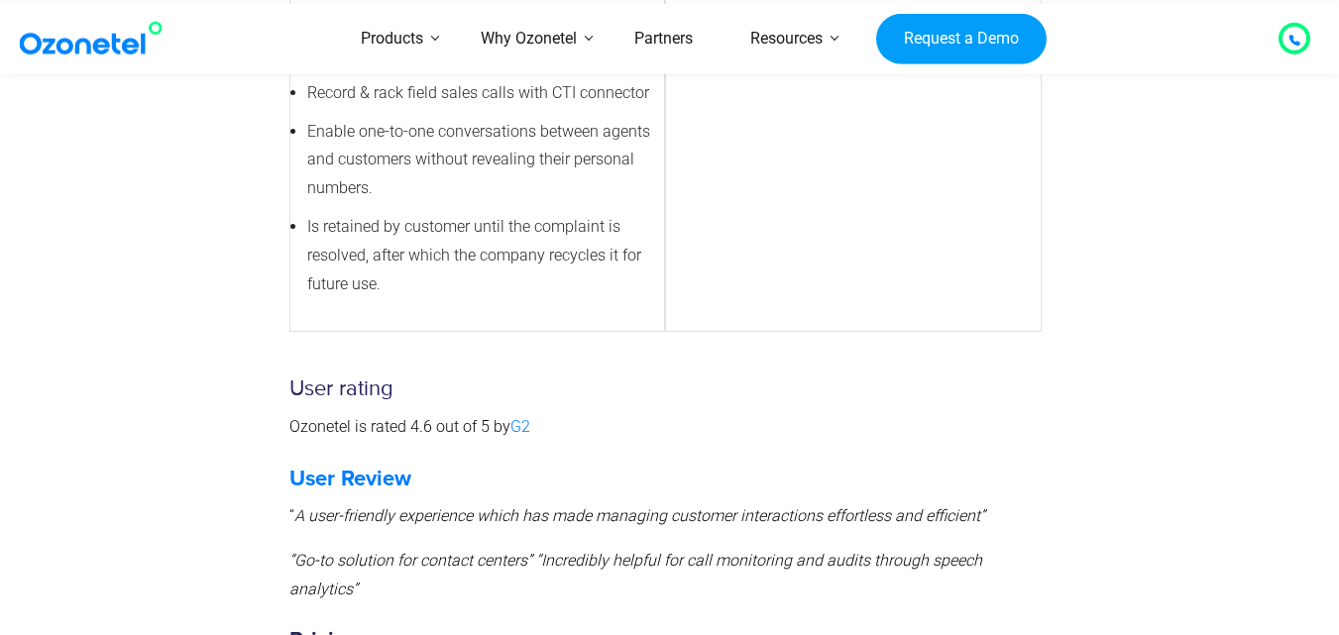
scroll to position [2343, 0]
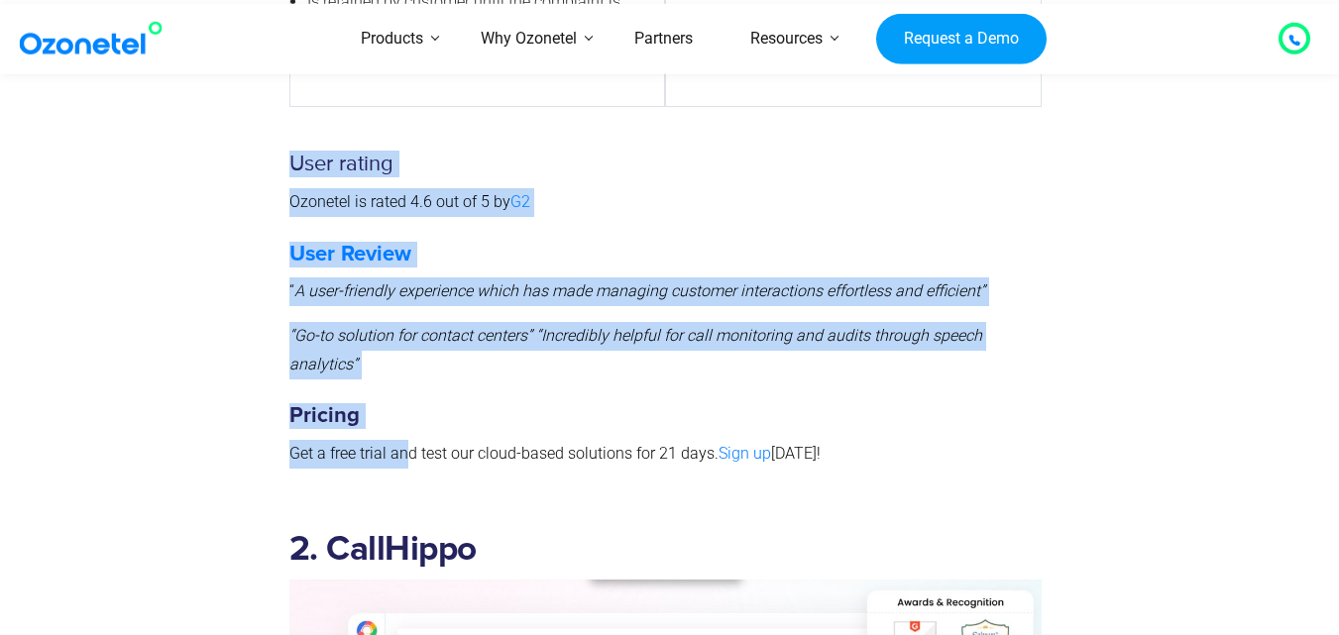
drag, startPoint x: 277, startPoint y: 323, endPoint x: 527, endPoint y: 310, distance: 251.1
click at [427, 304] on div "User rating Ozonetel is rated 4.6 out of 5 by G2 User Review “ A user-friendly …" at bounding box center [669, 305] width 1219 height 377
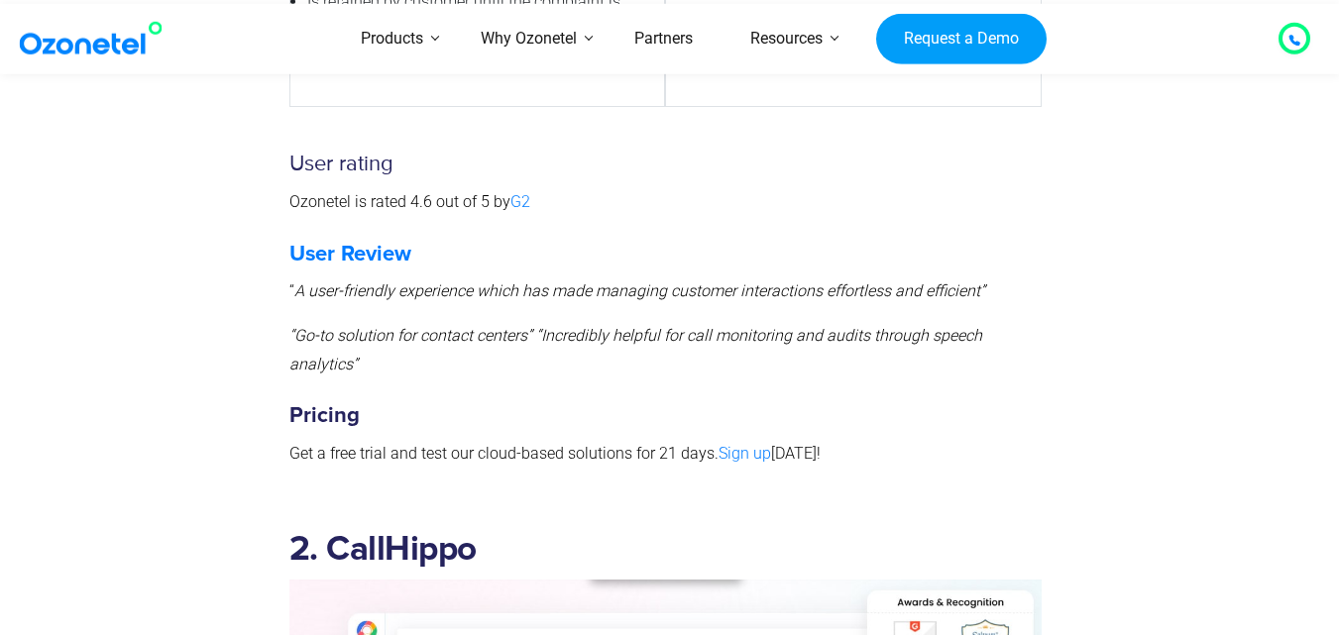
click at [527, 440] on p "Get a free trial and test our cloud-based solutions for 21 days. Sign up today!" at bounding box center [665, 454] width 752 height 29
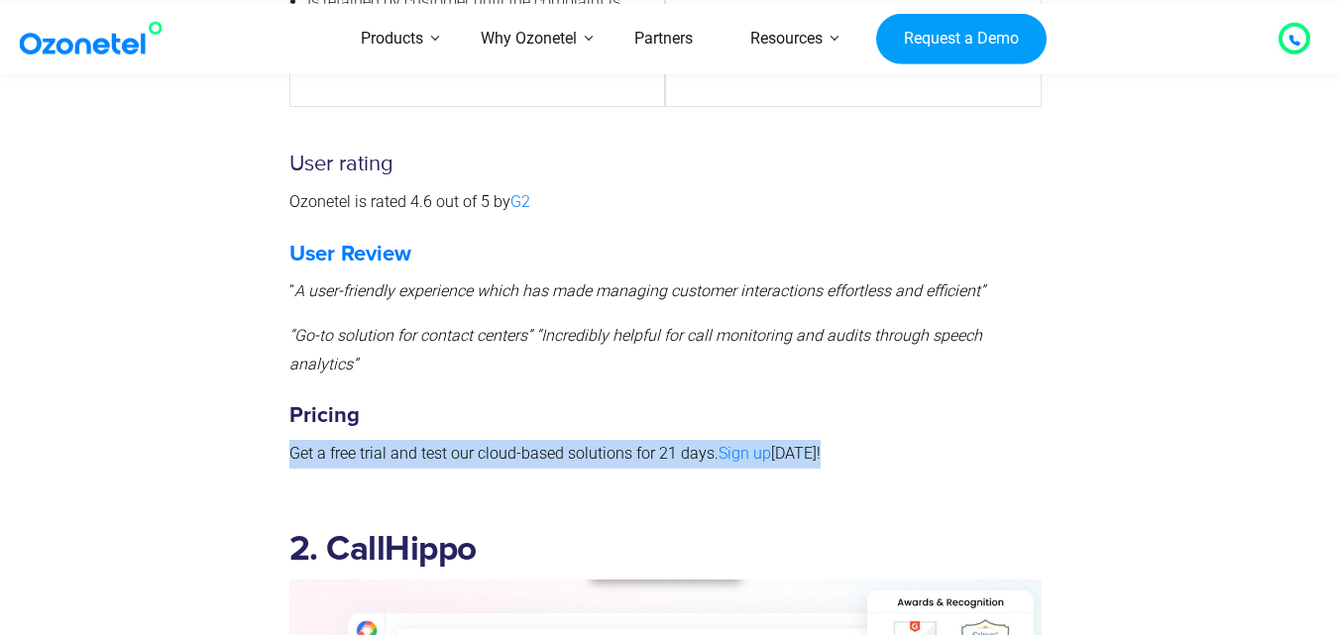
click at [527, 440] on p "Get a free trial and test our cloud-based solutions for 21 days. Sign up today!" at bounding box center [665, 454] width 752 height 29
copy div "Get a free trial and test our cloud-based solutions for 21 days. Sign up today!"
click at [473, 440] on p "Get a free trial and test our cloud-based solutions for 21 days. Sign up today!" at bounding box center [665, 454] width 752 height 29
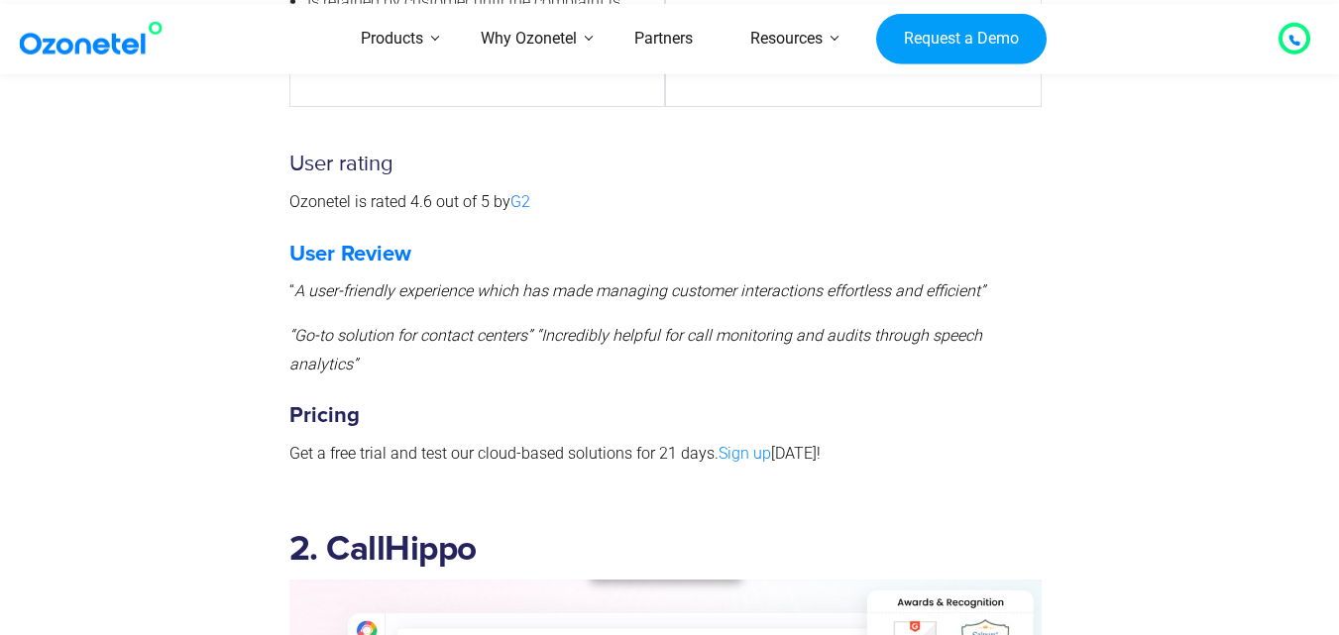
click at [740, 444] on link "Sign up" at bounding box center [745, 453] width 53 height 19
click at [518, 440] on p "Get a free trial and test our cloud-based solutions for 21 days. Sign up today!" at bounding box center [665, 454] width 752 height 29
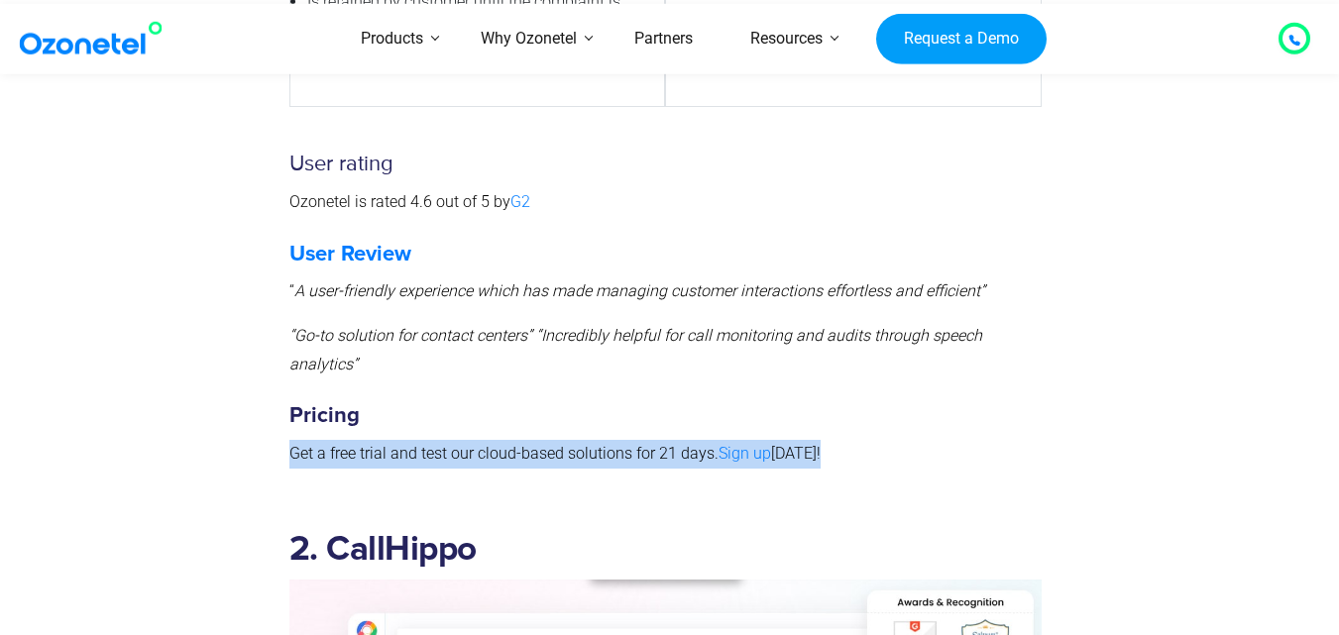
click at [518, 440] on p "Get a free trial and test our cloud-based solutions for 21 days. Sign up today!" at bounding box center [665, 454] width 752 height 29
copy div "Get a free trial and test our cloud-based solutions for 21 days. Sign up today!"
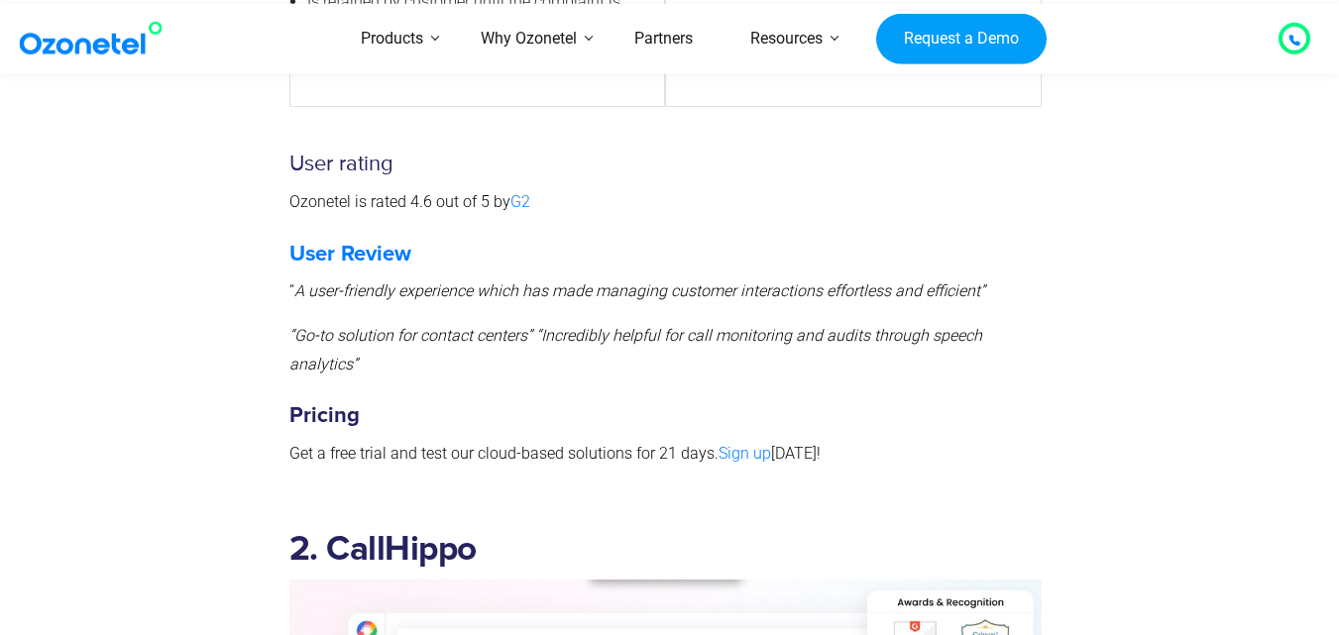
click at [76, 214] on div at bounding box center [169, 305] width 219 height 377
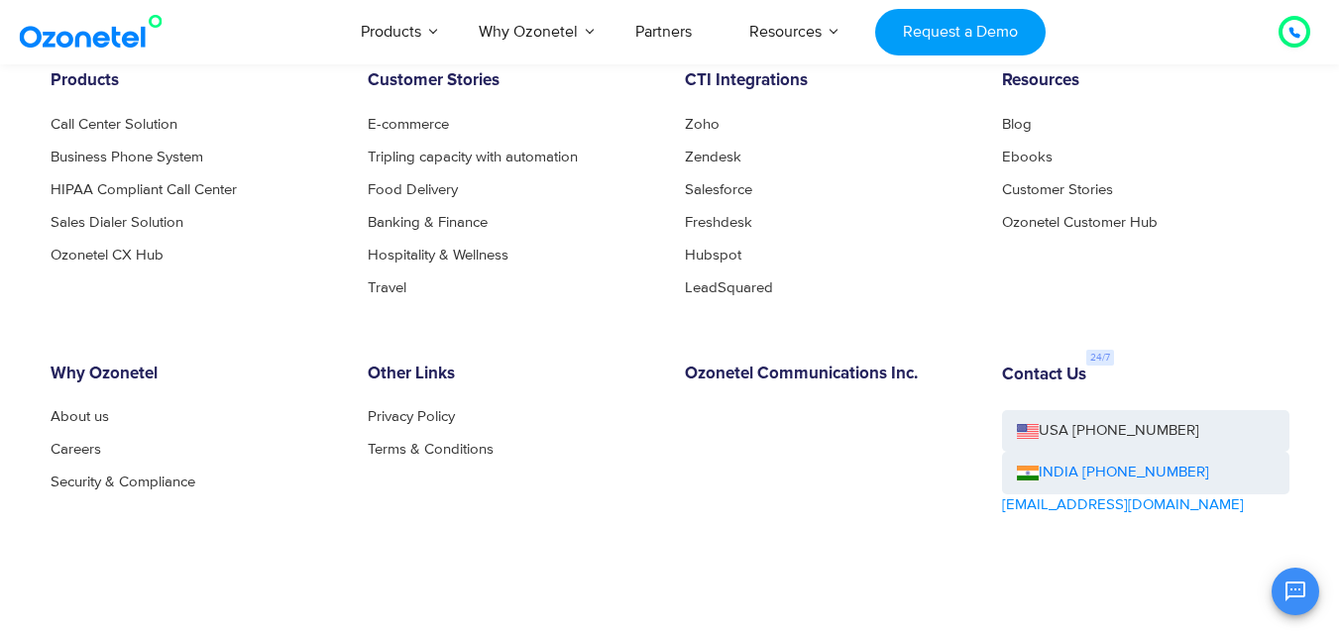
scroll to position [8894, 0]
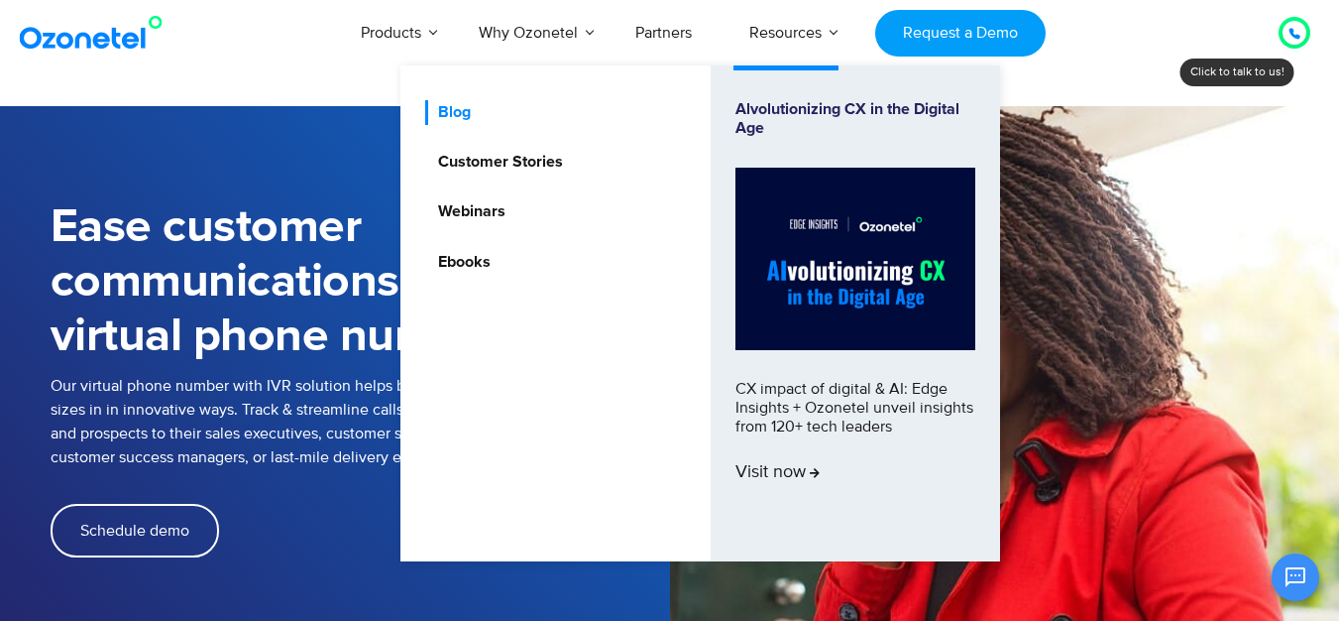
click at [472, 116] on link "Blog" at bounding box center [449, 112] width 49 height 25
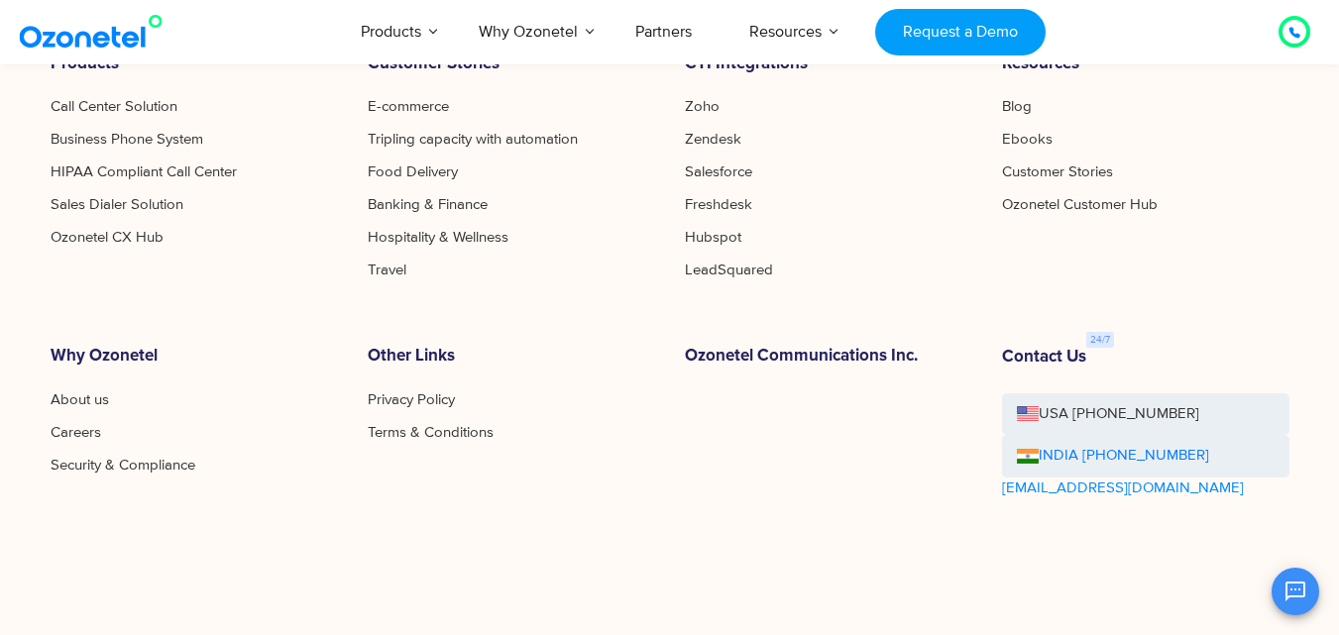
scroll to position [1289, 0]
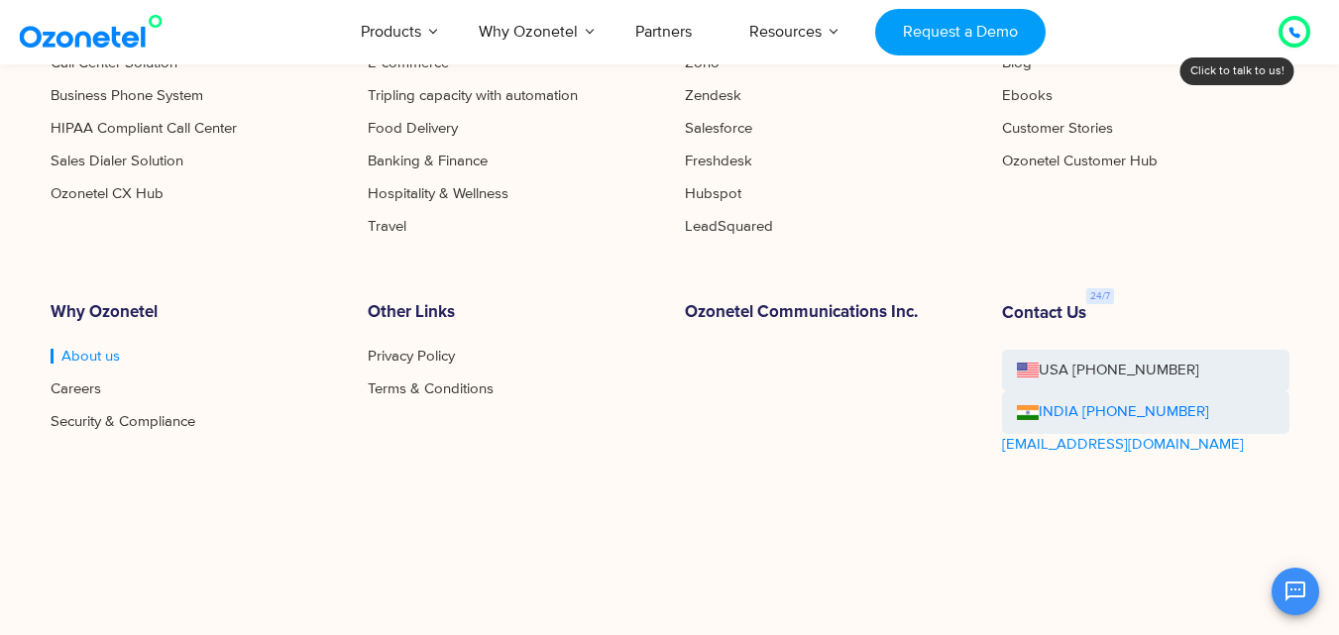
click at [59, 359] on link "About us" at bounding box center [85, 356] width 69 height 15
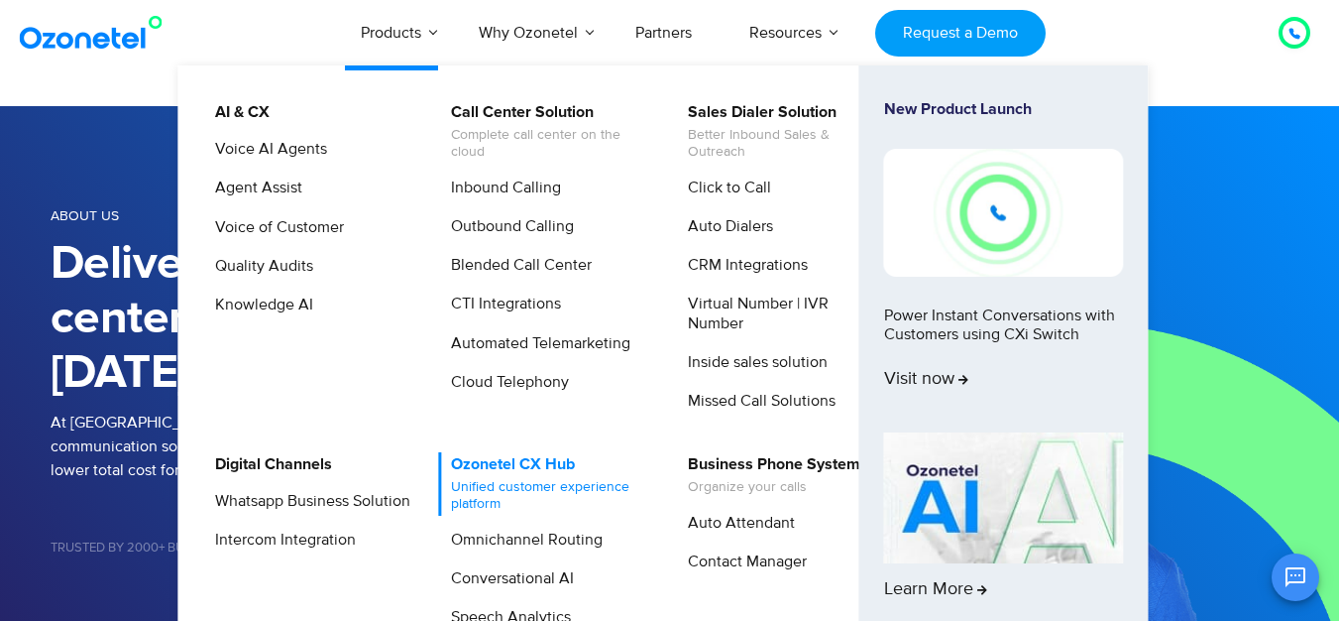
scroll to position [273, 0]
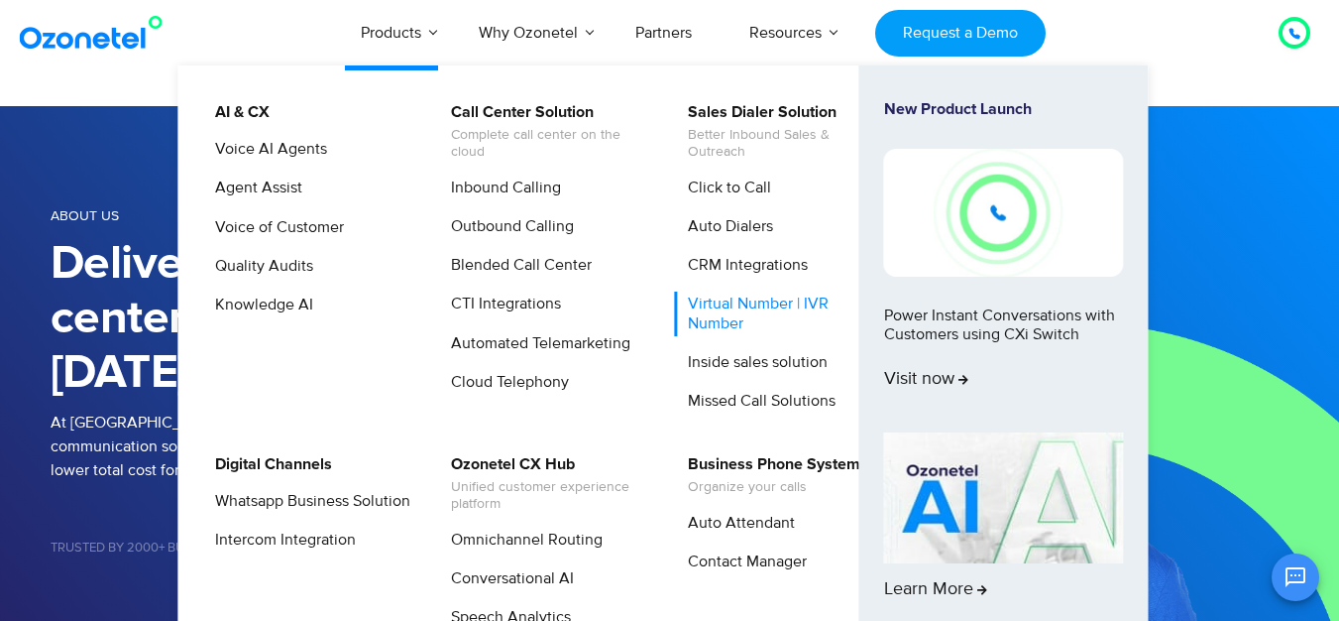
click at [791, 302] on link "Virtual Number | IVR Number" at bounding box center [780, 313] width 211 height 44
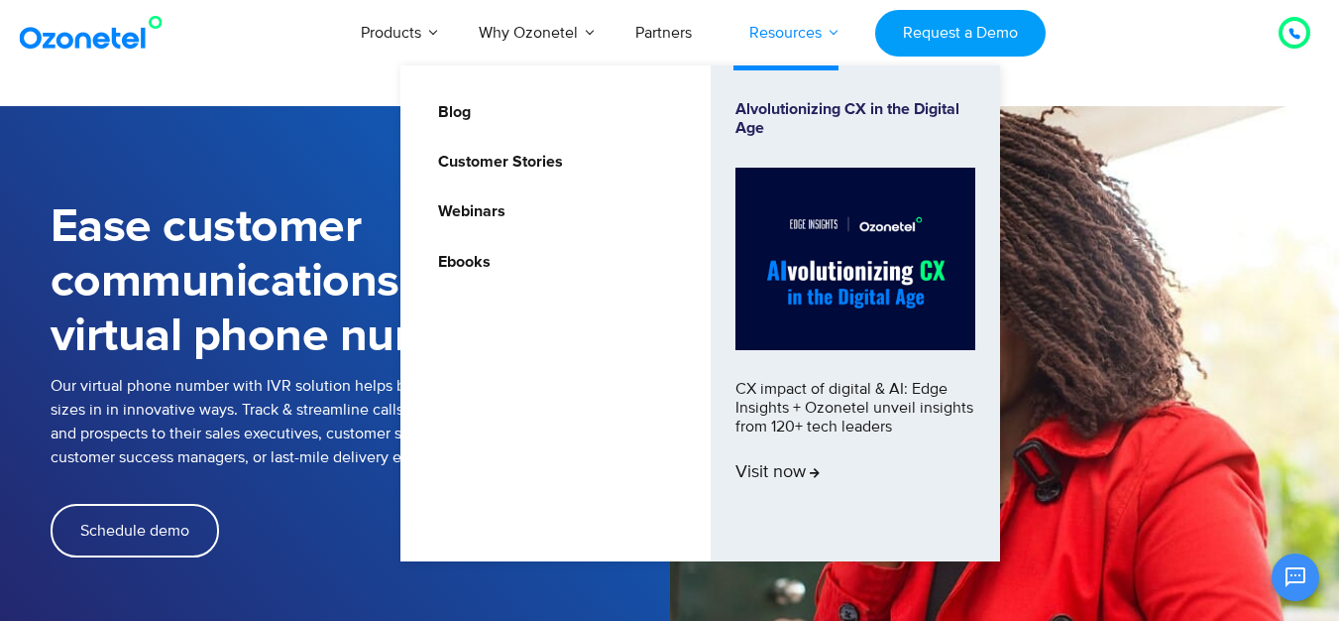
click at [795, 32] on link "Resources" at bounding box center [786, 32] width 130 height 65
click at [797, 30] on link "Resources" at bounding box center [786, 32] width 130 height 65
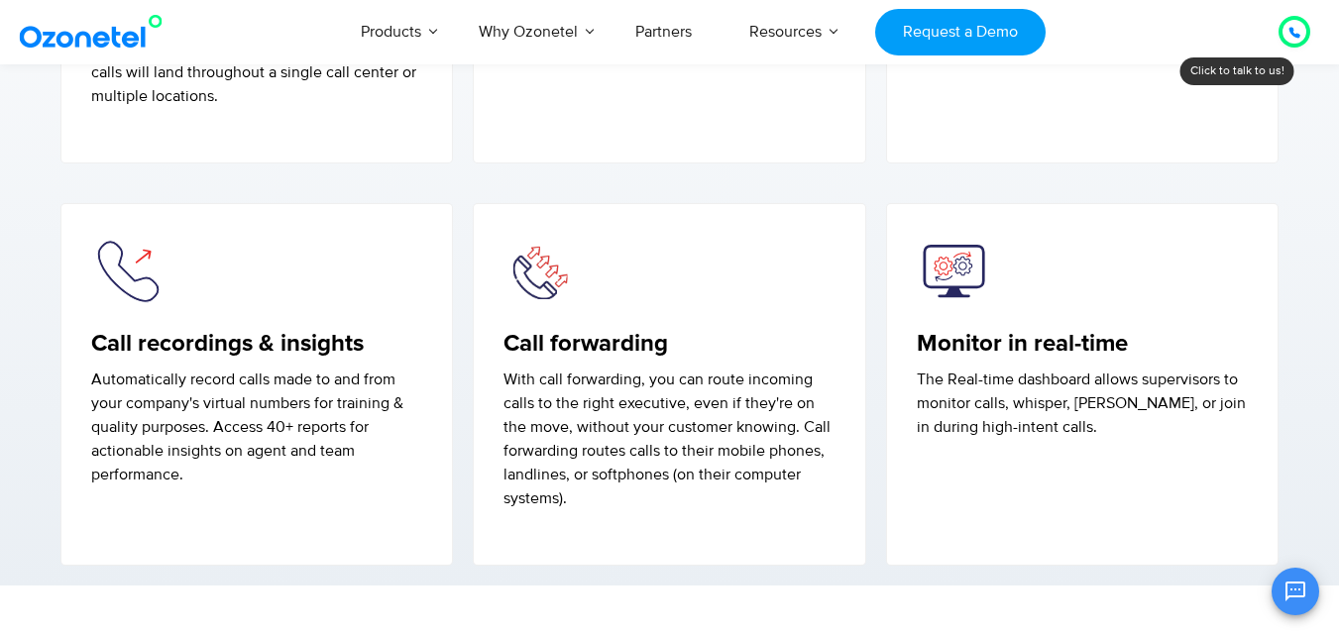
scroll to position [3767, 0]
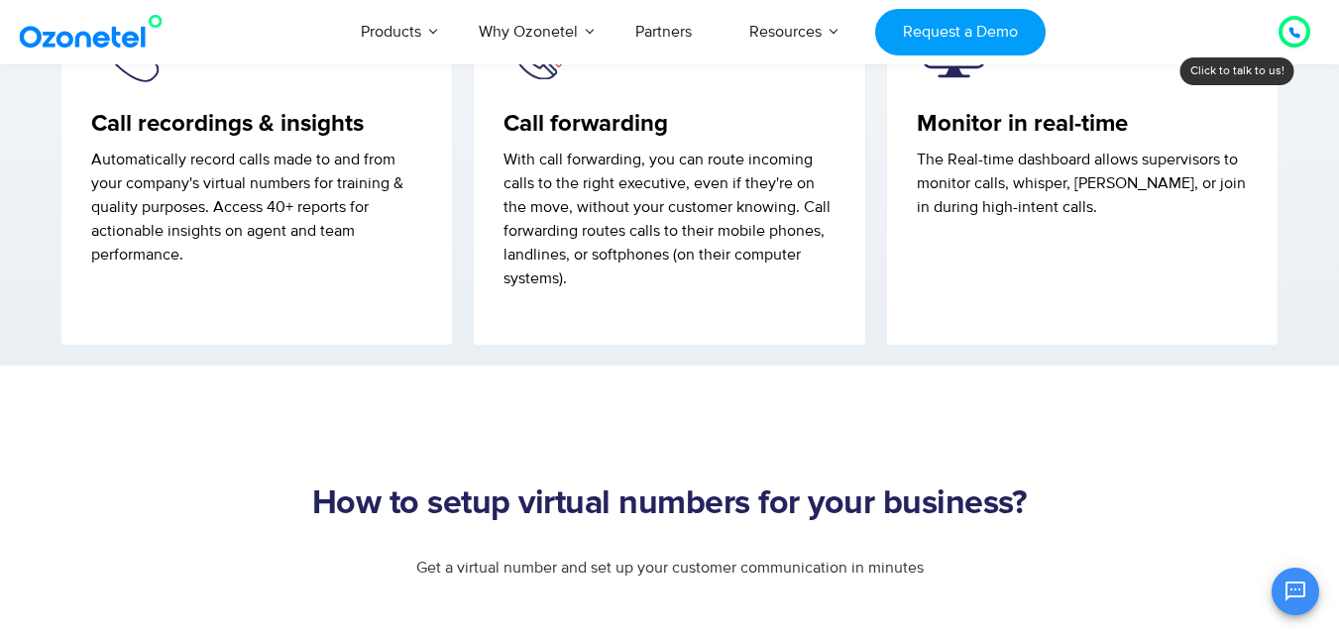
drag, startPoint x: 559, startPoint y: 397, endPoint x: 541, endPoint y: 390, distance: 19.1
click at [543, 392] on div "Ease customer communications with virtual phone numbers Our virtual phone numbe…" at bounding box center [669, 642] width 1339 height 8606
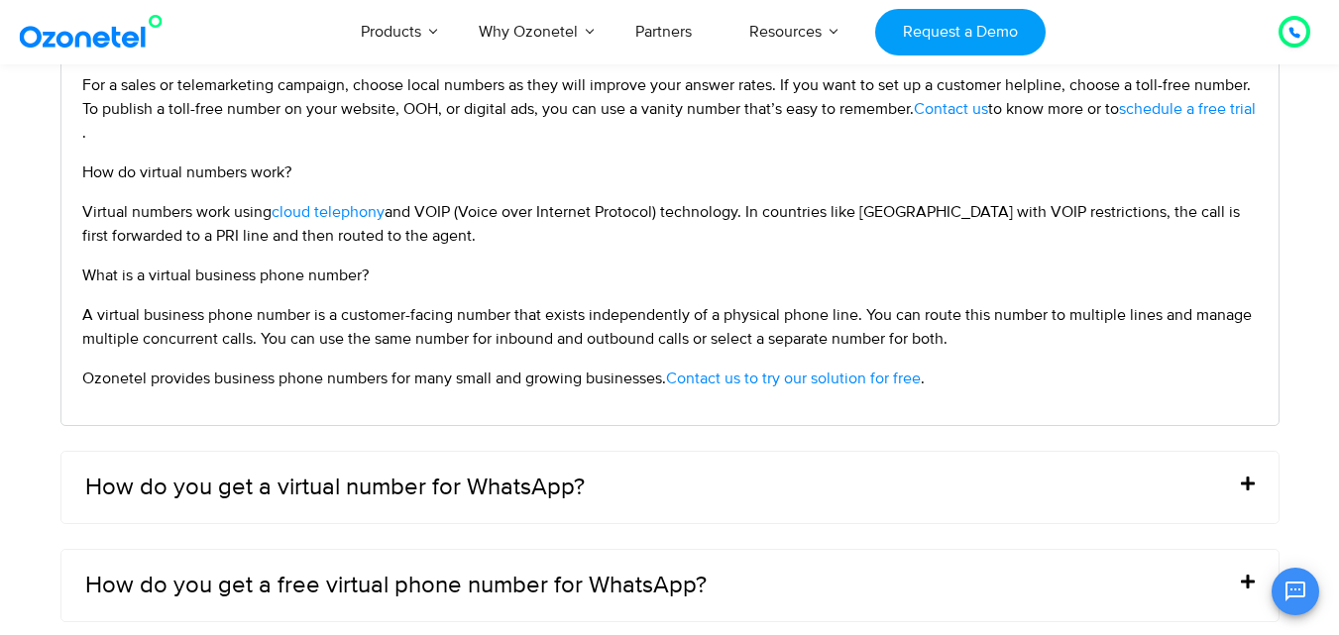
scroll to position [8894, 0]
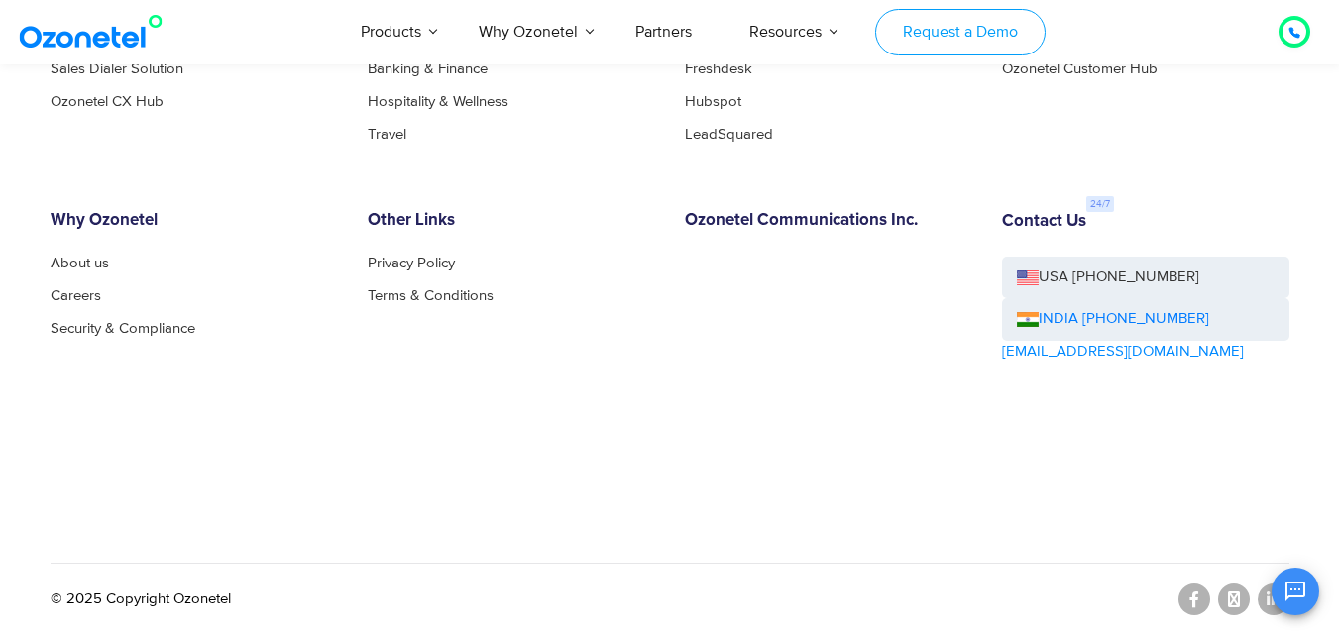
click at [983, 36] on link "Request a Demo" at bounding box center [960, 32] width 170 height 47
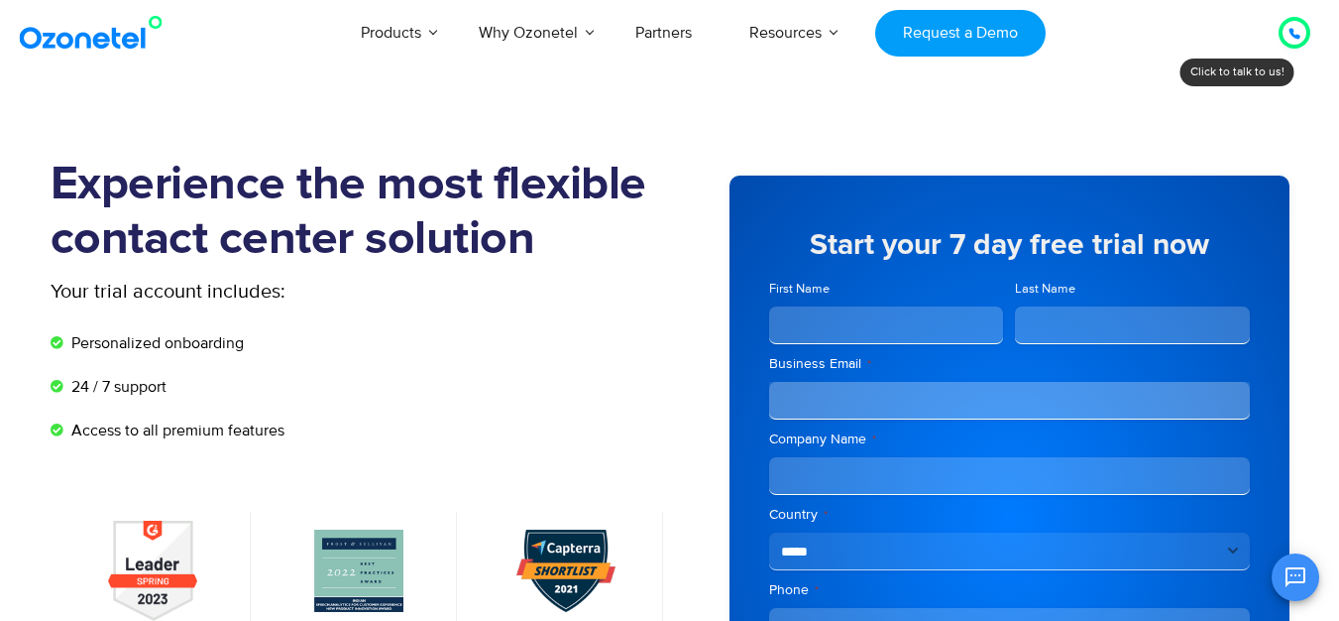
click at [548, 361] on li "Personalized onboarding" at bounding box center [361, 348] width 620 height 34
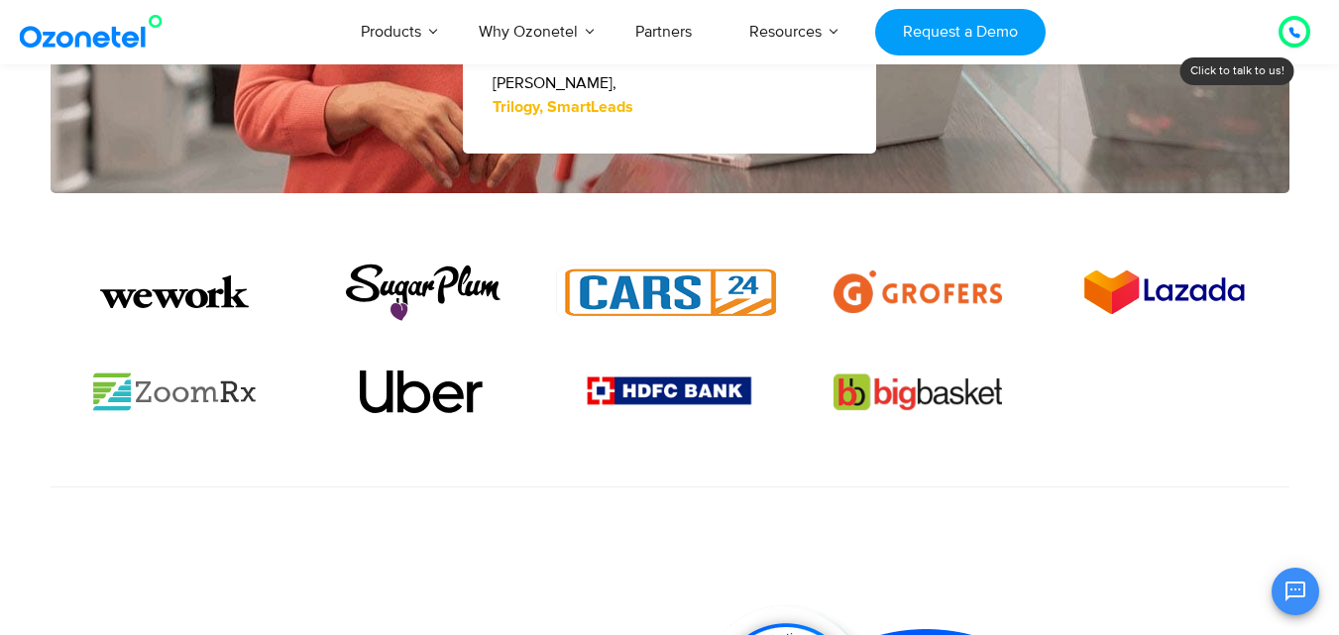
scroll to position [1388, 0]
